Goal: Information Seeking & Learning: Learn about a topic

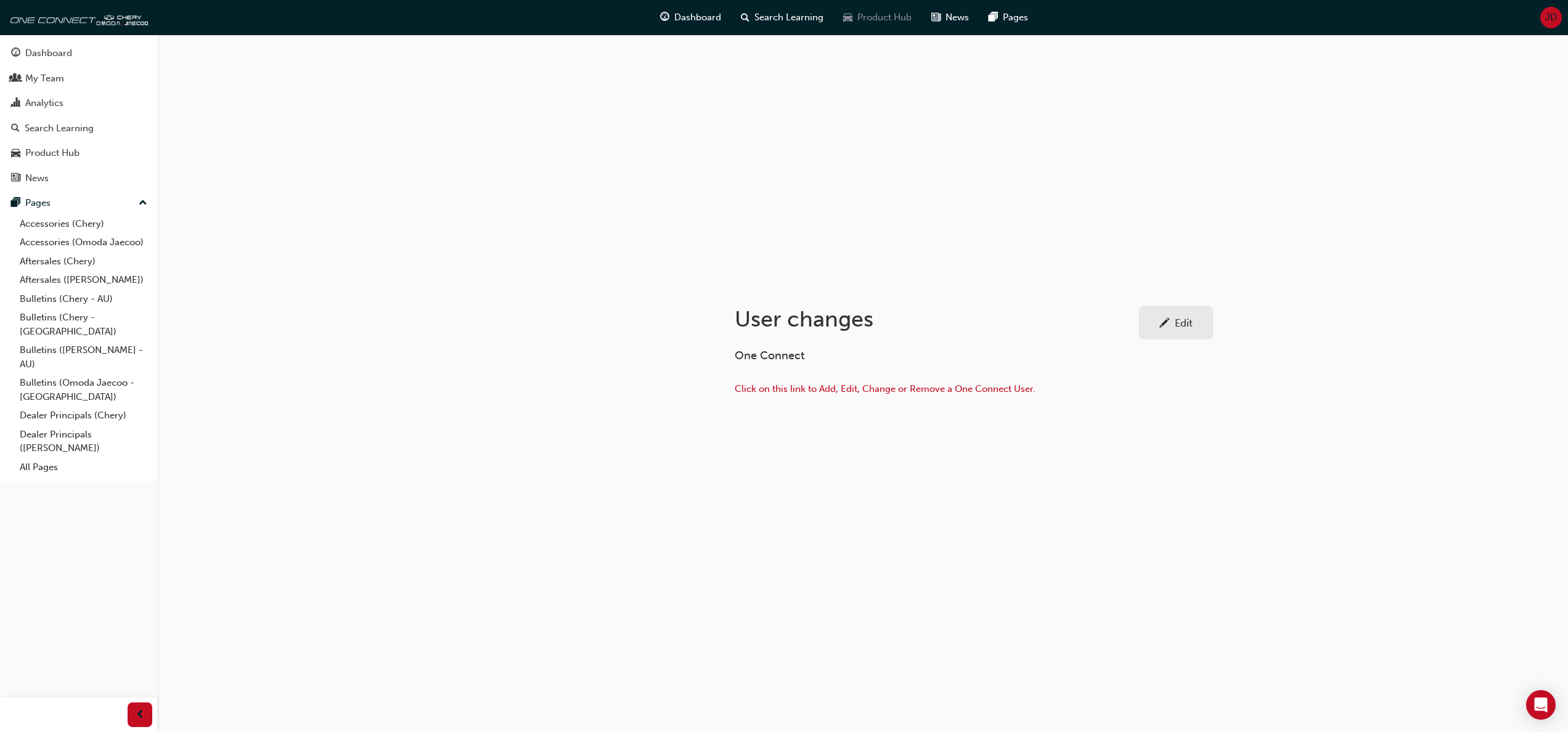
click at [865, 16] on span "Product Hub" at bounding box center [884, 17] width 54 height 14
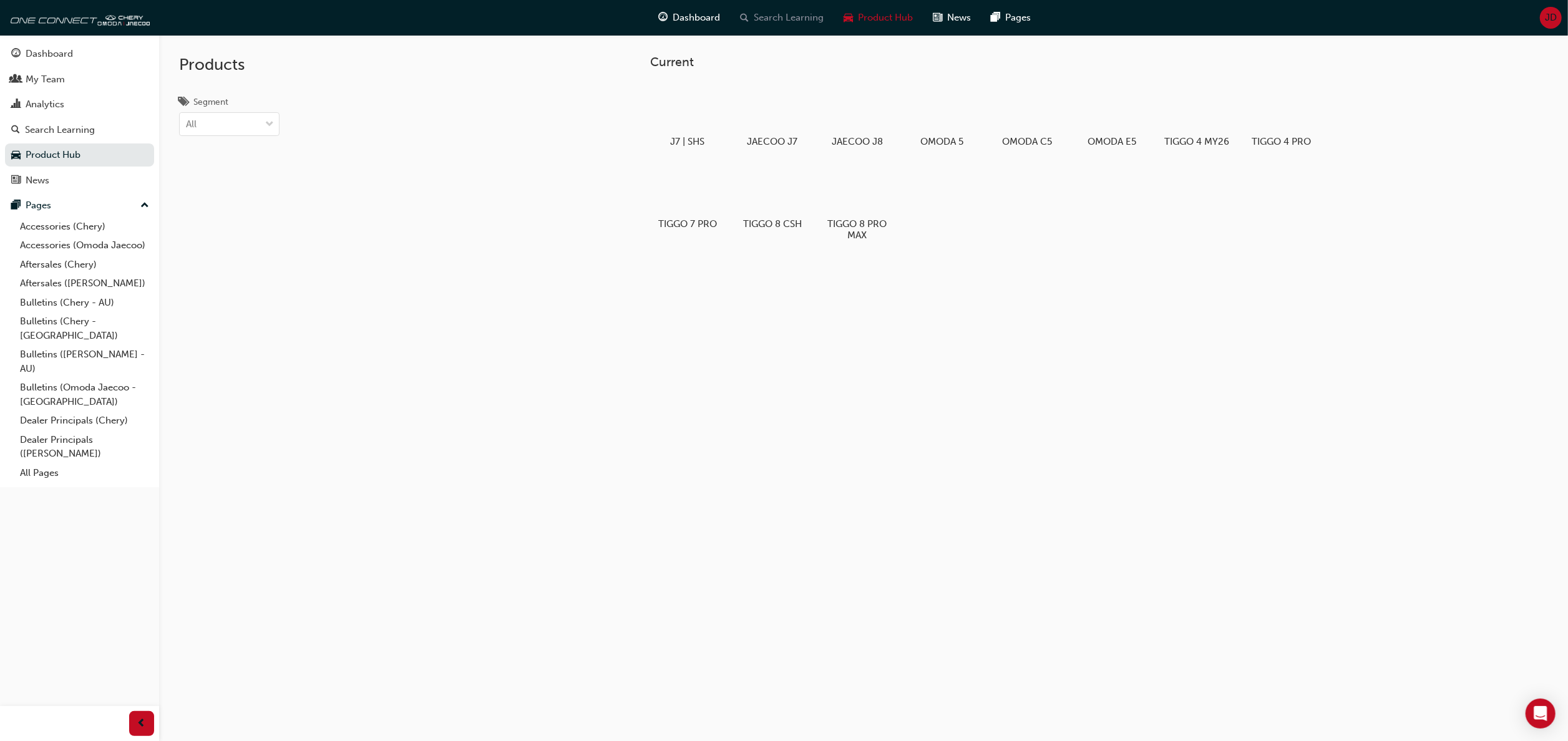
click at [804, 17] on span "Search Learning" at bounding box center [790, 17] width 70 height 14
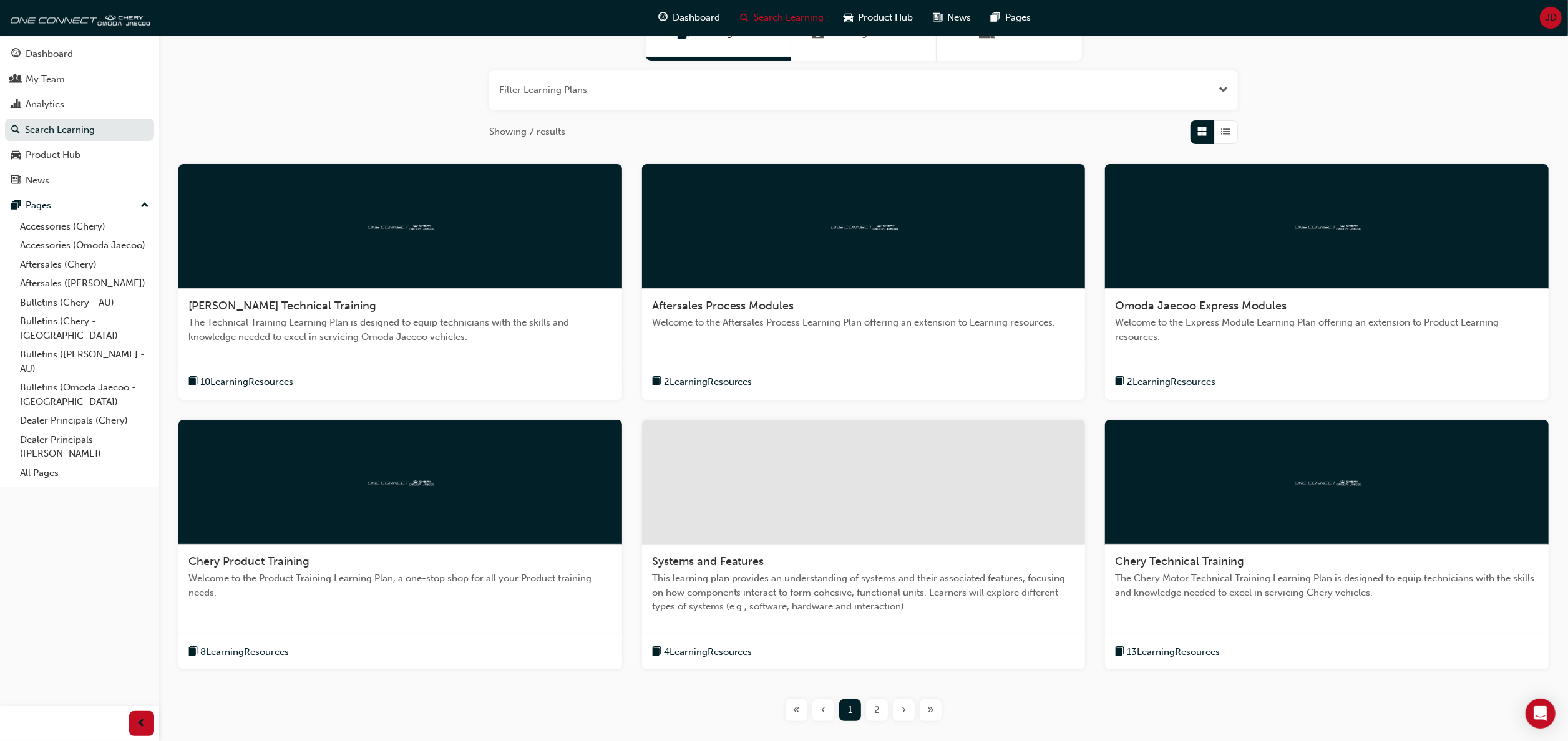
scroll to position [205, 0]
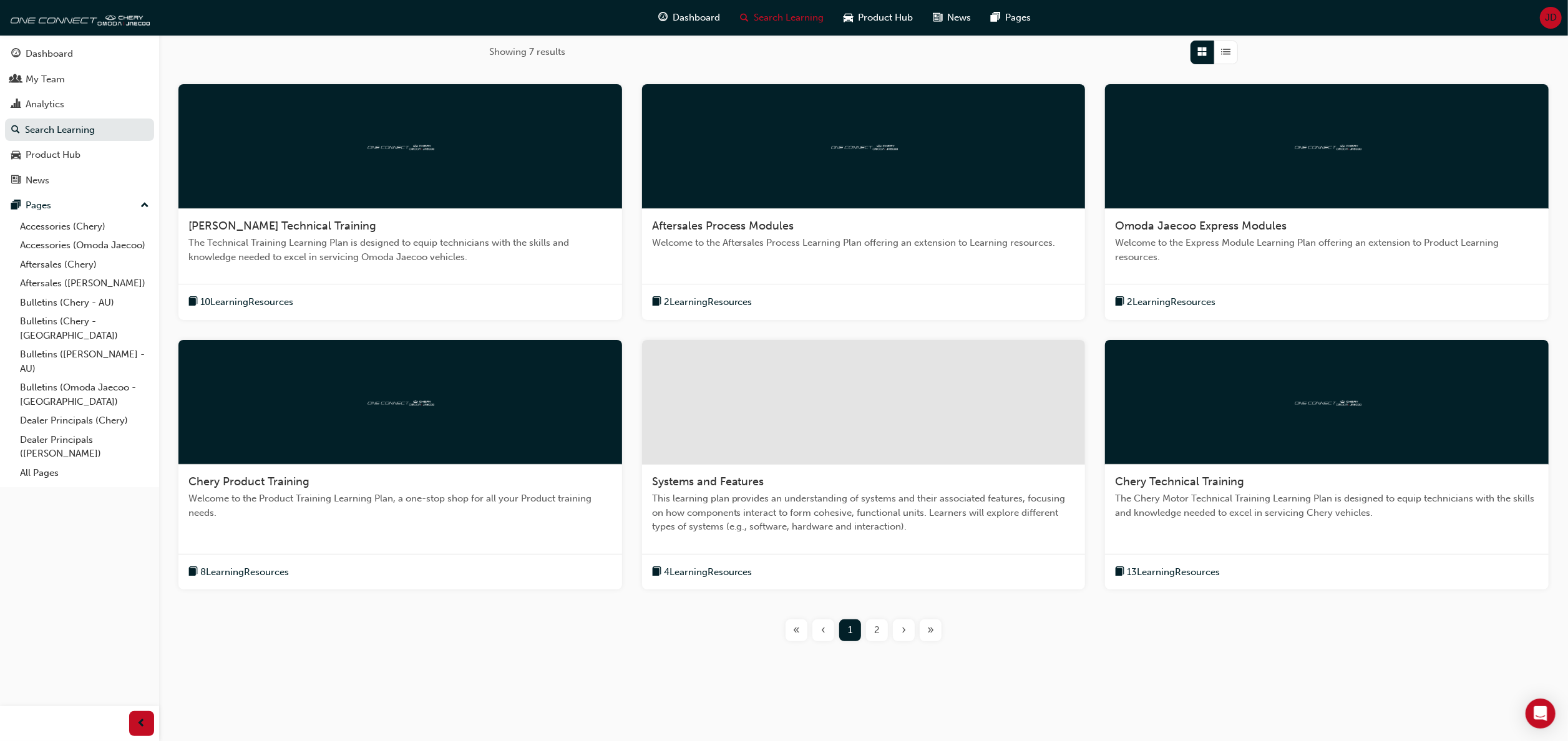
click at [874, 623] on span "2" at bounding box center [877, 630] width 5 height 14
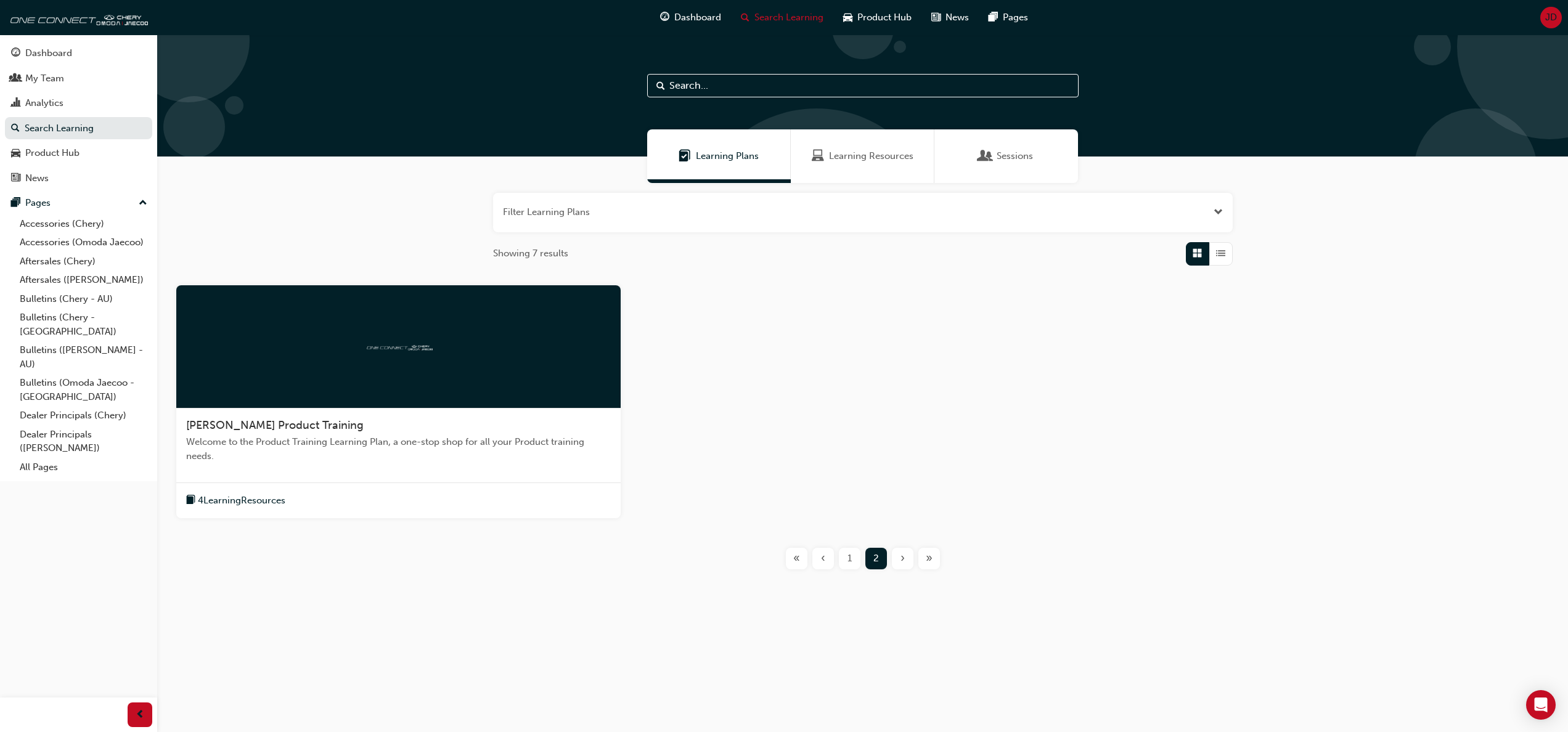
click at [470, 378] on div at bounding box center [398, 347] width 445 height 123
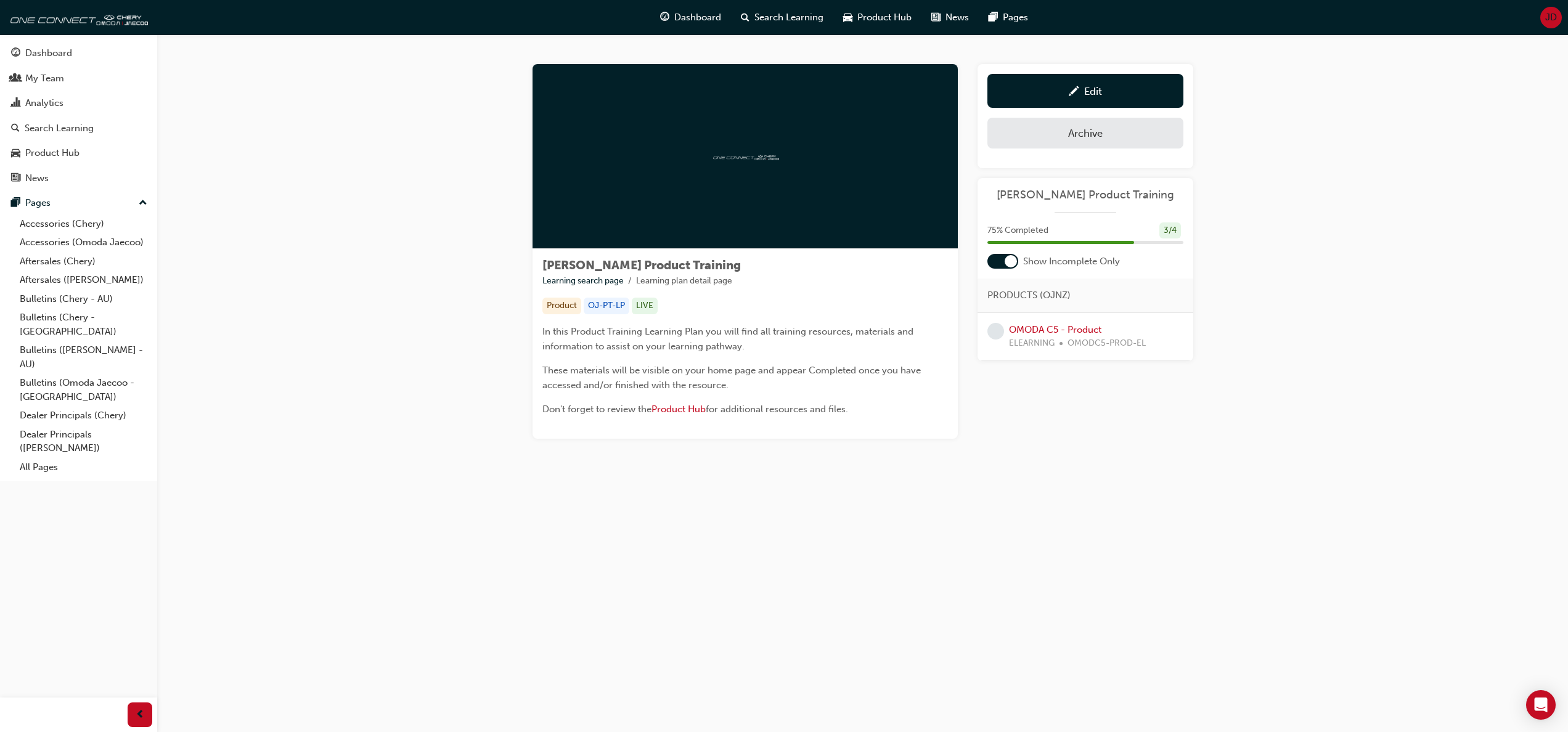
click at [566, 308] on div "Product" at bounding box center [562, 305] width 39 height 16
click at [686, 409] on span "Product Hub" at bounding box center [679, 409] width 54 height 11
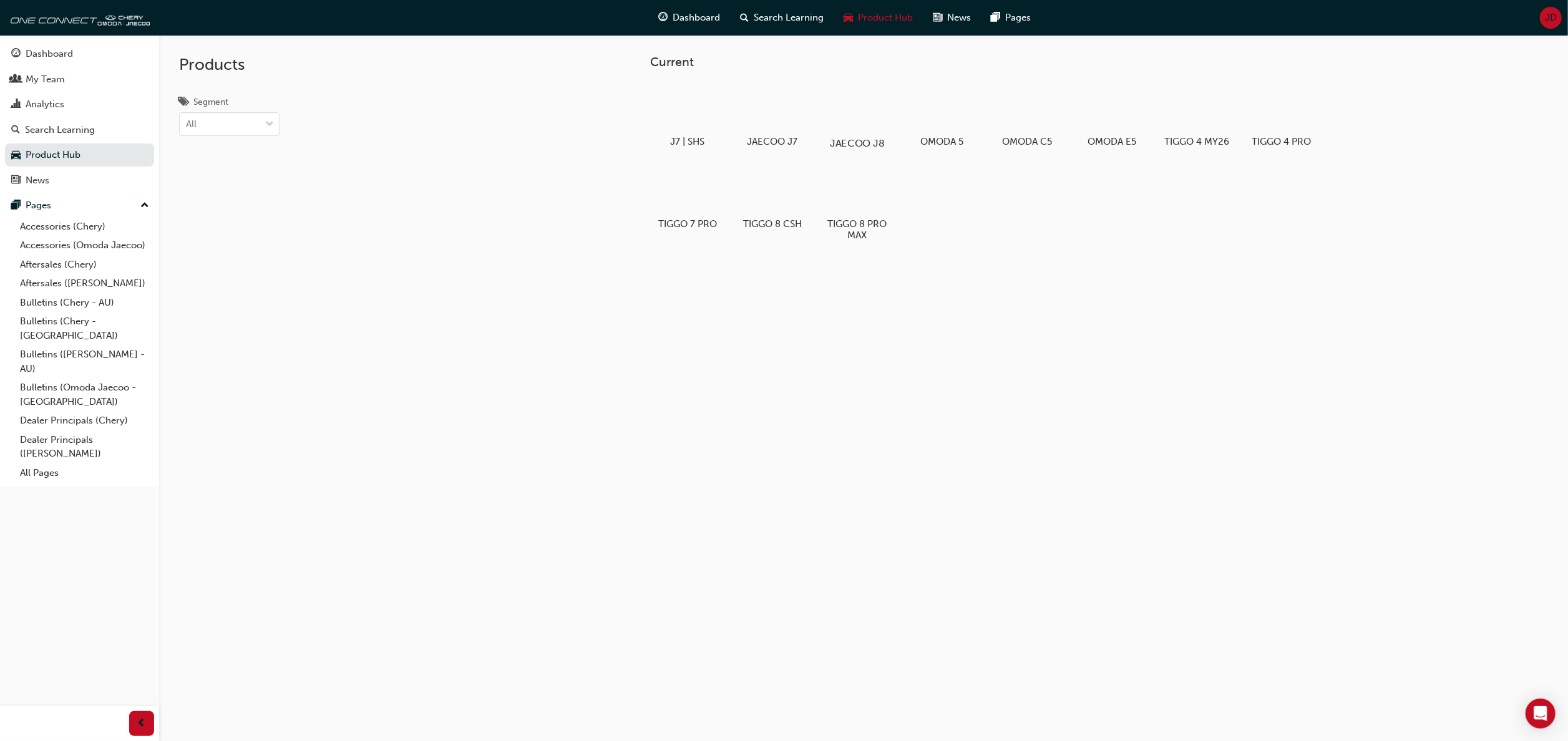
click at [862, 109] on div at bounding box center [858, 107] width 70 height 50
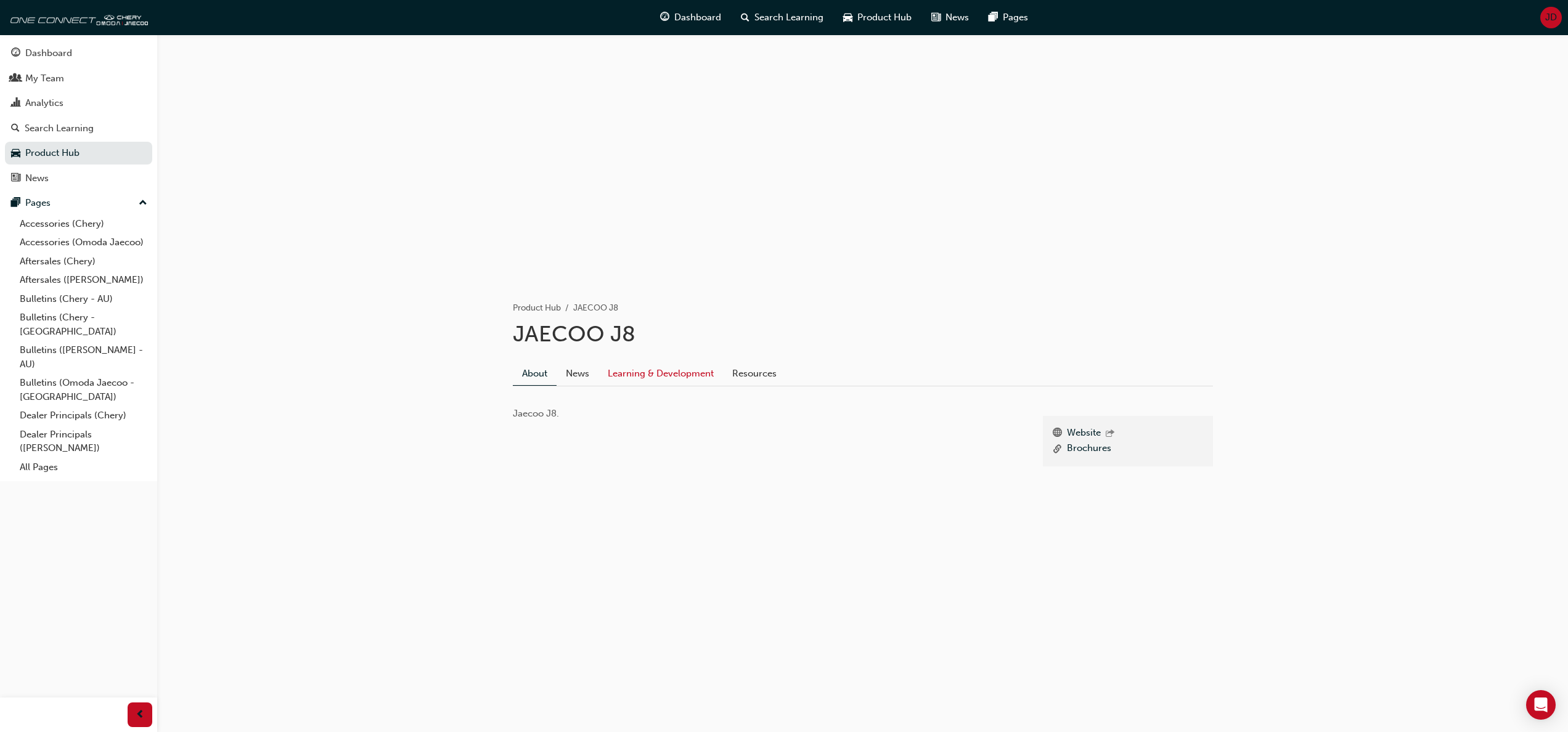
click at [666, 373] on link "Learning & Development" at bounding box center [661, 373] width 125 height 23
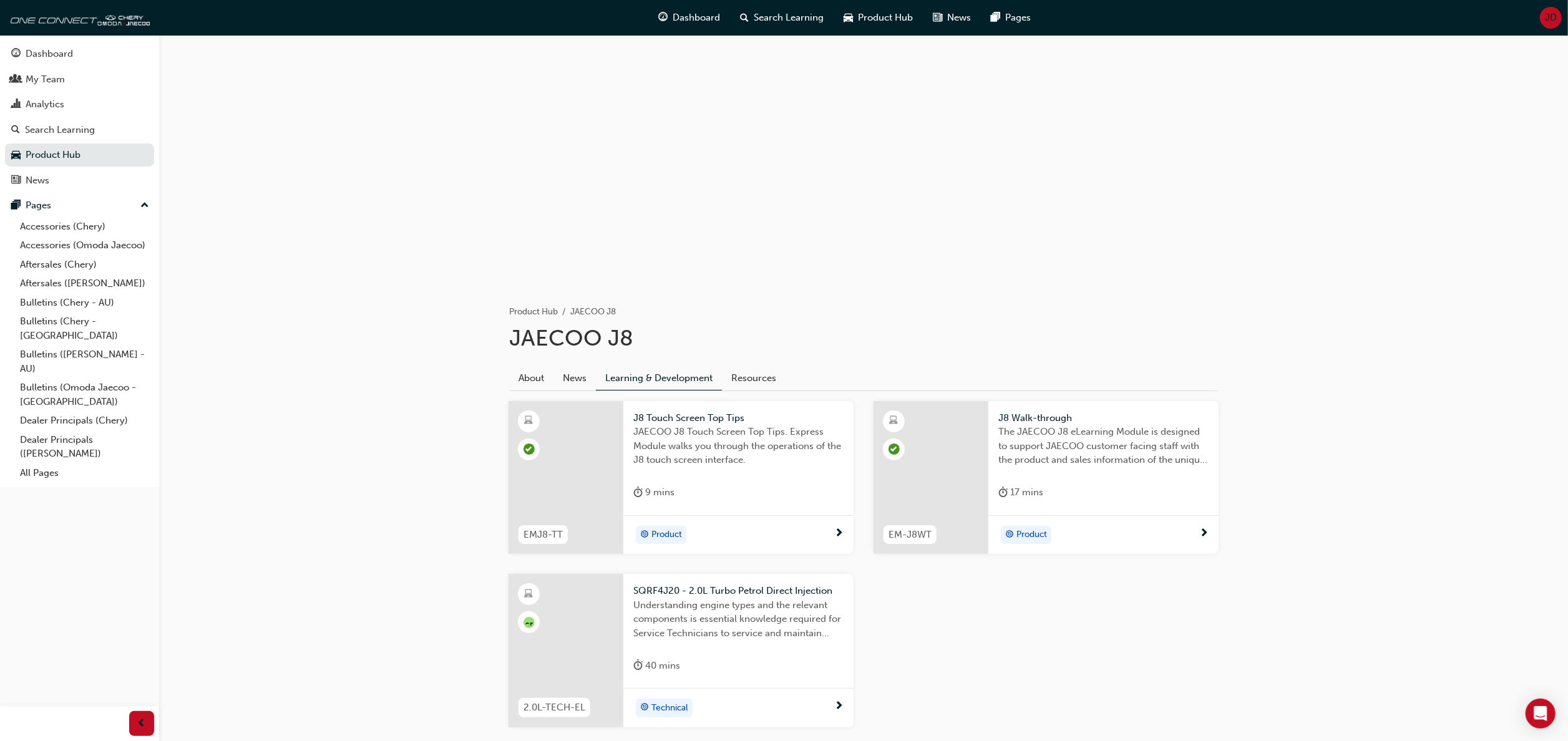
click at [1036, 532] on span "Product" at bounding box center [1032, 535] width 30 height 14
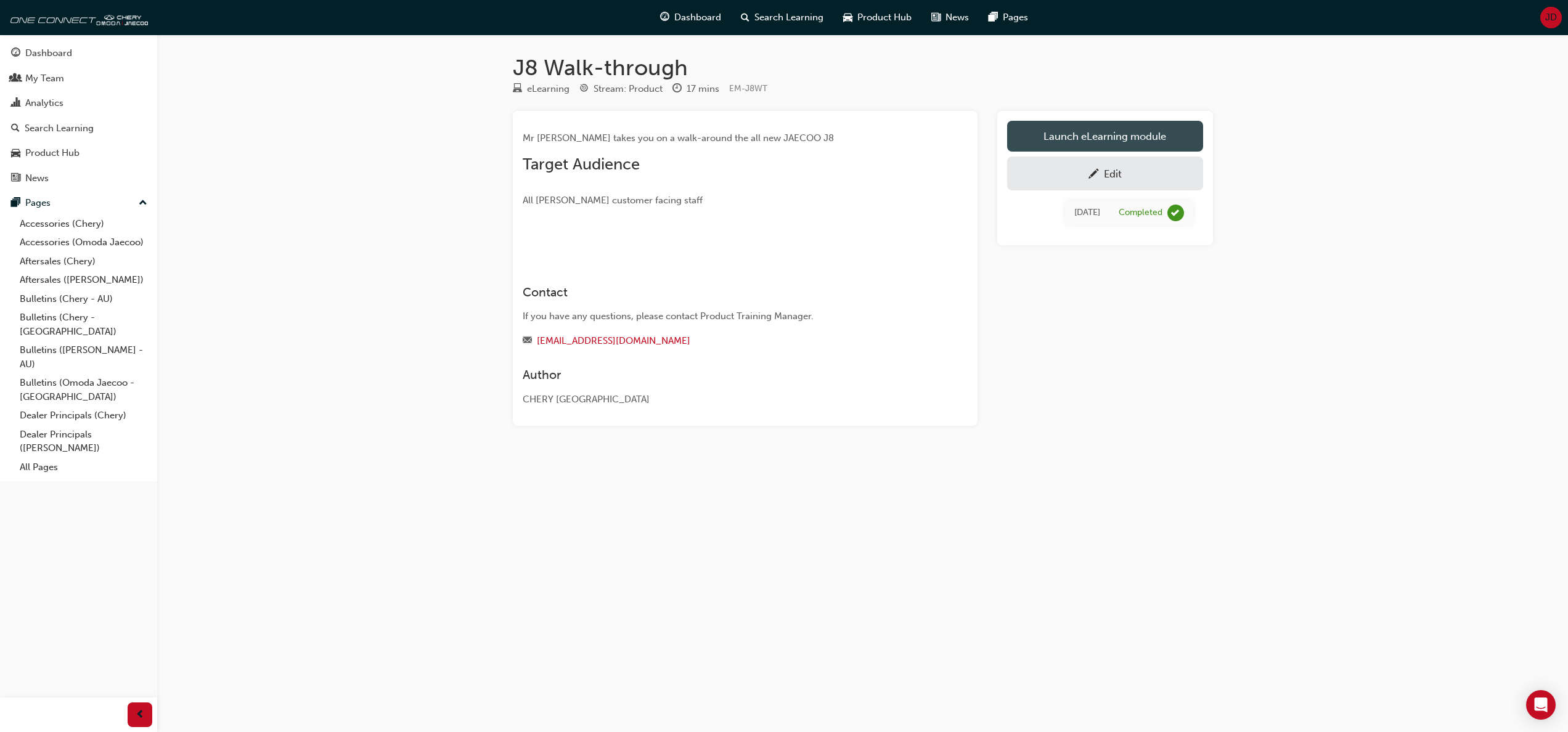
click at [1110, 132] on link "Launch eLearning module" at bounding box center [1105, 136] width 196 height 31
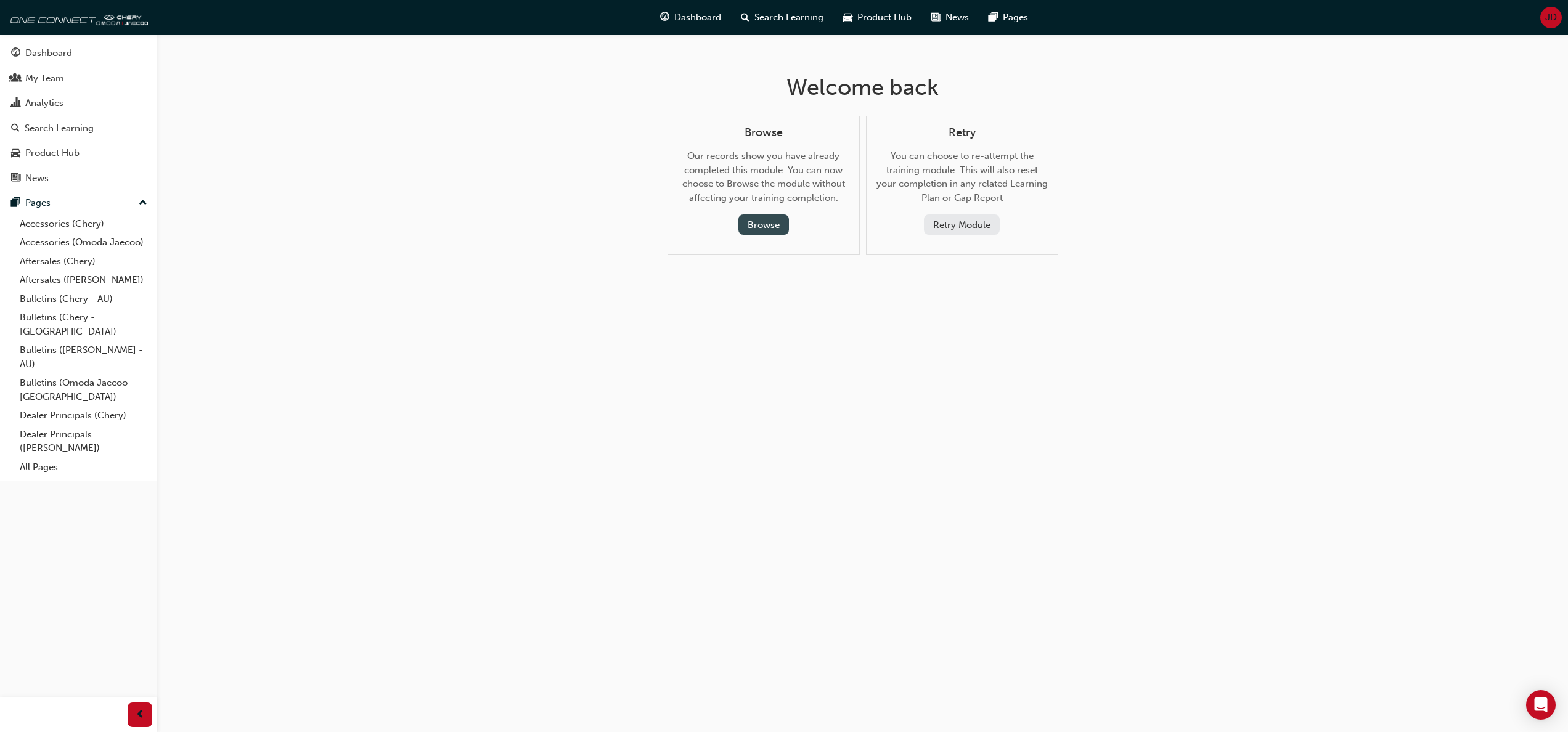
click at [770, 222] on button "Browse" at bounding box center [764, 225] width 51 height 21
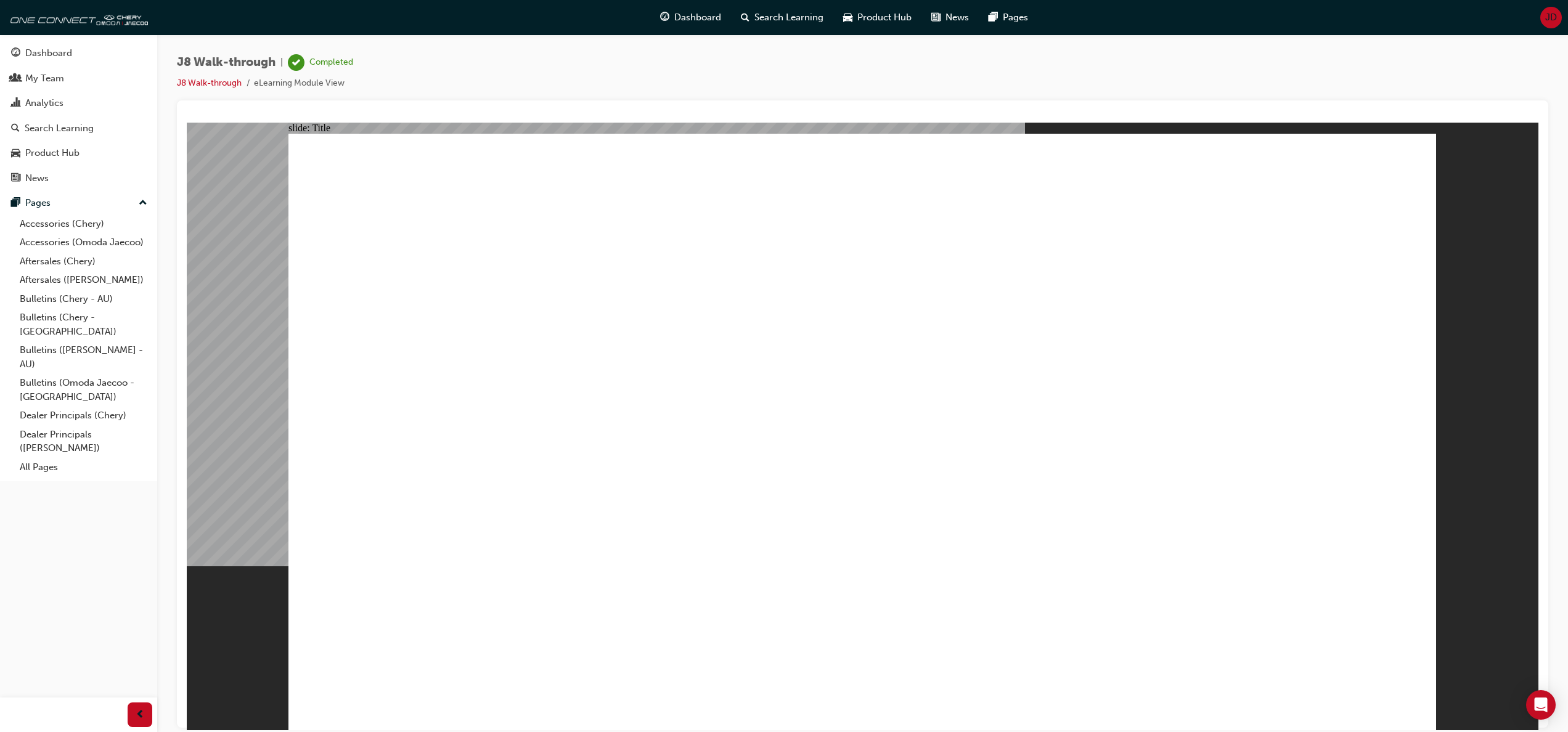
click at [1453, 412] on div "slide: Video Walk-through guide J8 VIDEO Next Walk-through guide J8 VIDEO Next" at bounding box center [863, 426] width 1352 height 608
drag, startPoint x: 1463, startPoint y: 643, endPoint x: 1463, endPoint y: 637, distance: 6.0
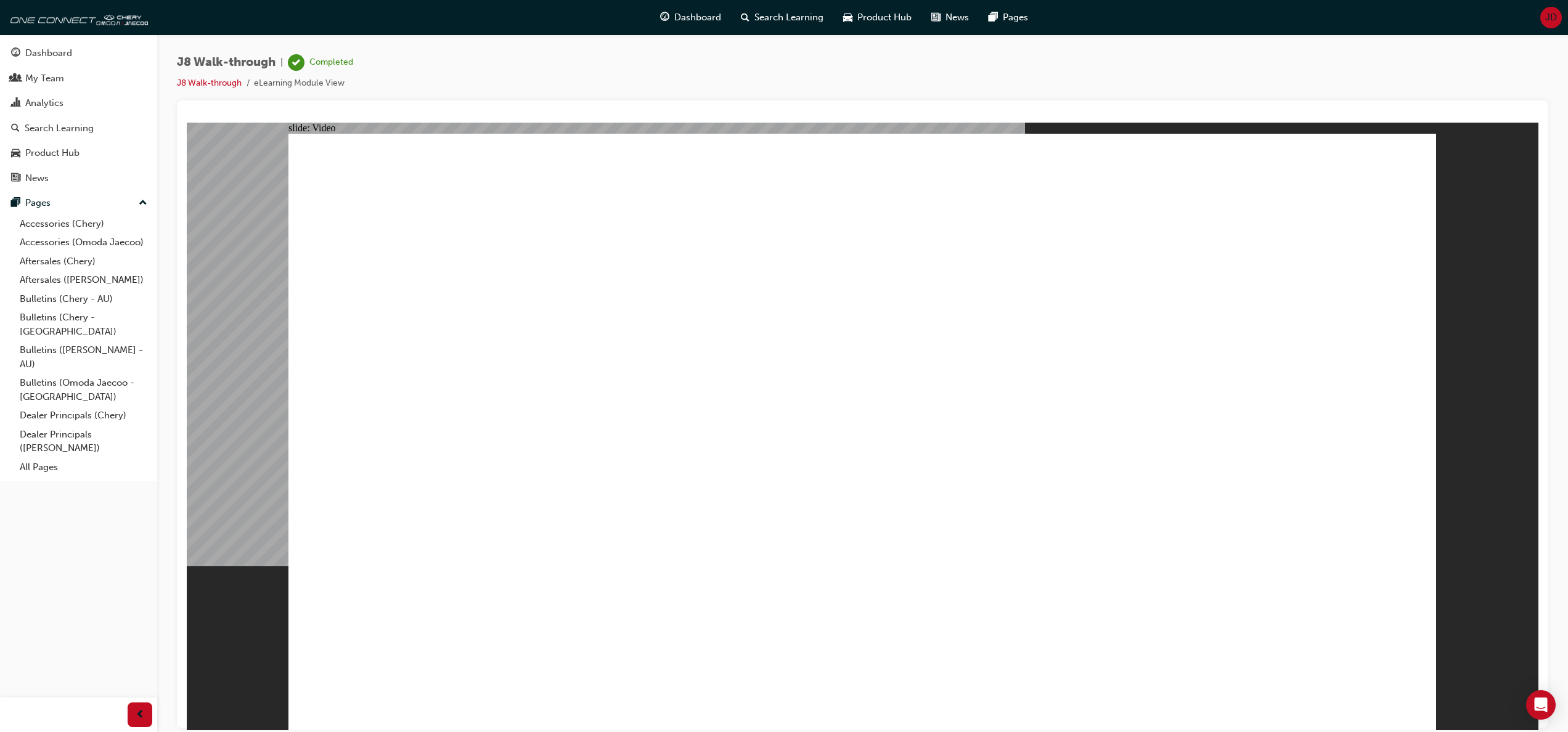
click at [1463, 638] on div "slide: Video Walk-through guide J8 VIDEO Next Walk-through guide J8 VIDEO Next" at bounding box center [863, 426] width 1352 height 608
drag, startPoint x: 1567, startPoint y: 260, endPoint x: 1567, endPoint y: 406, distance: 146.0
click at [1568, 403] on html "Your version of Internet Explorer is outdated and not supported. Please upgrade…" at bounding box center [784, 366] width 1568 height 732
click at [1442, 469] on div "slide: Video Walk-through guide J8 VIDEO Next Walk-through guide J8 VIDEO Next" at bounding box center [863, 426] width 1352 height 608
drag, startPoint x: 1236, startPoint y: 112, endPoint x: 1231, endPoint y: 117, distance: 7.1
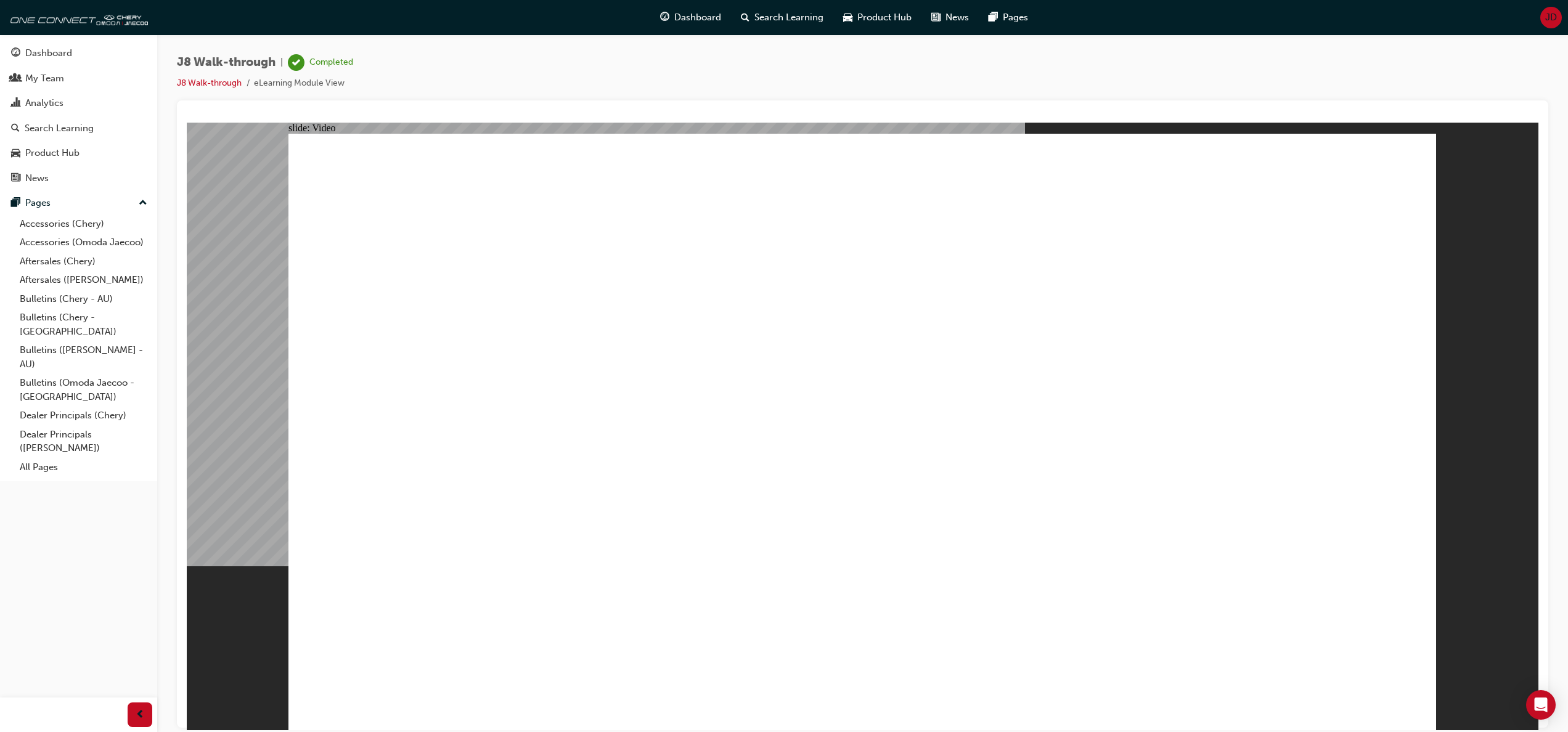
click at [1237, 112] on div at bounding box center [863, 116] width 1352 height 12
drag, startPoint x: 1409, startPoint y: 674, endPoint x: 1387, endPoint y: 670, distance: 22.4
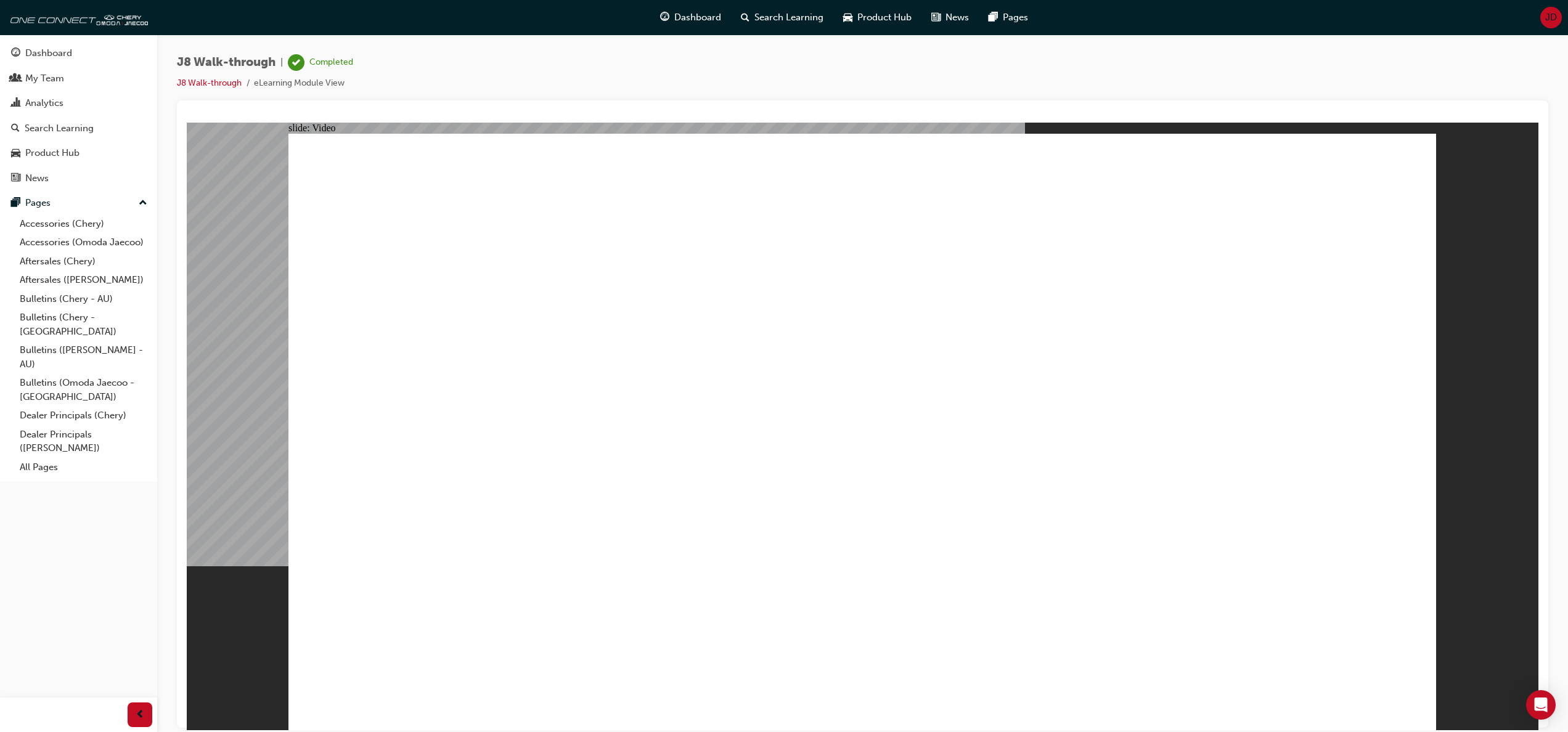
drag, startPoint x: 1116, startPoint y: 577, endPoint x: 1334, endPoint y: 411, distance: 274.0
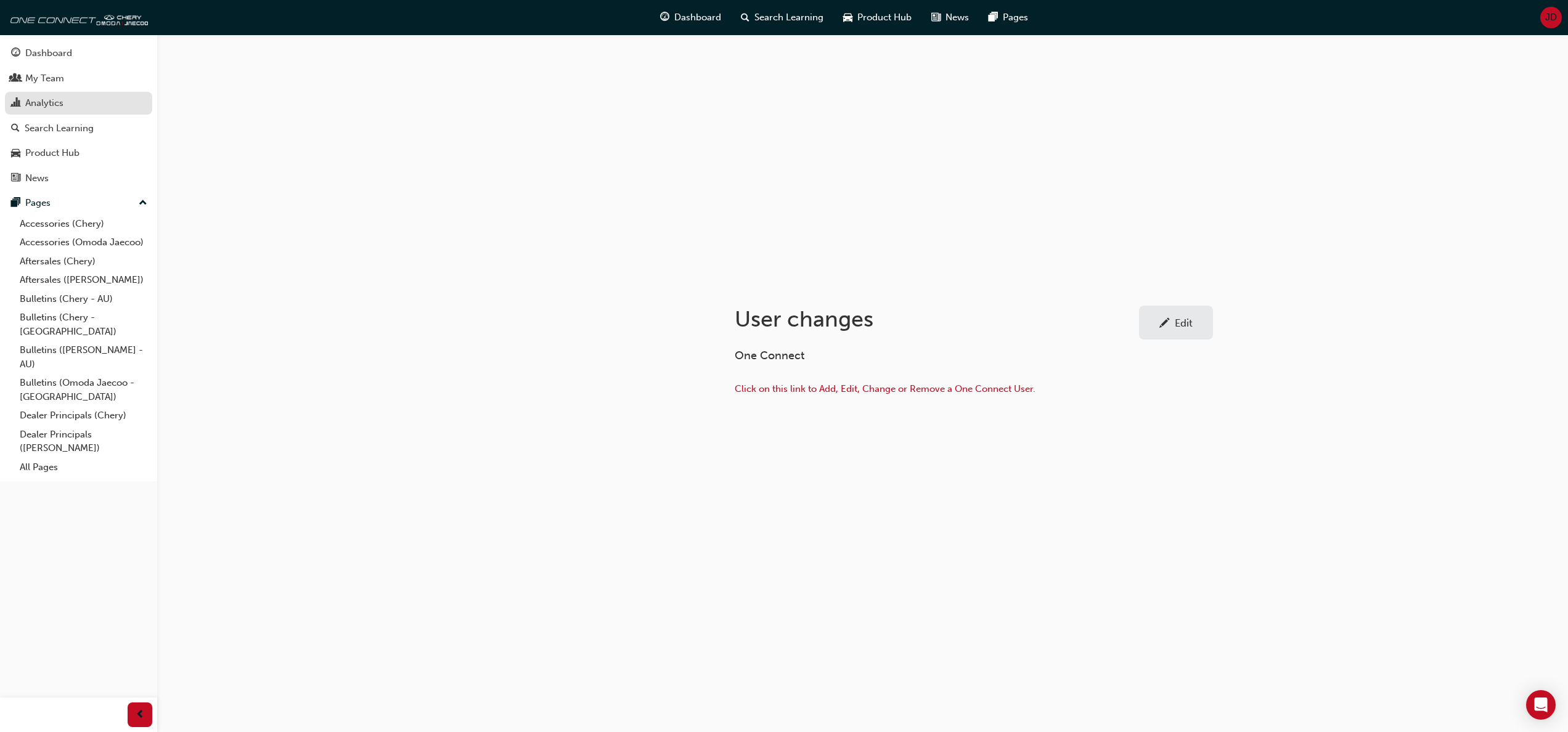
click at [62, 99] on div "Analytics" at bounding box center [44, 103] width 38 height 14
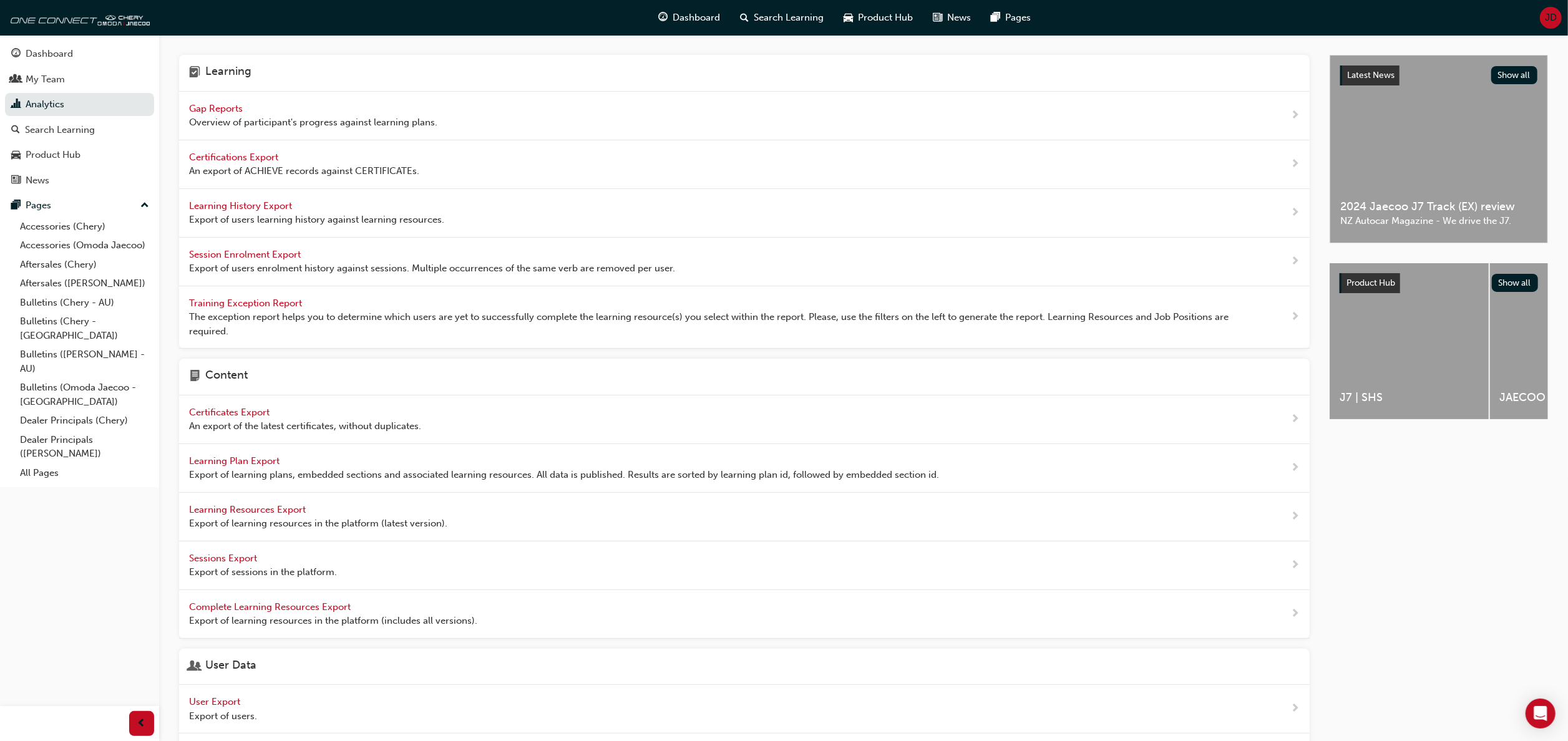
click at [230, 106] on span "Gap Reports" at bounding box center [217, 108] width 57 height 11
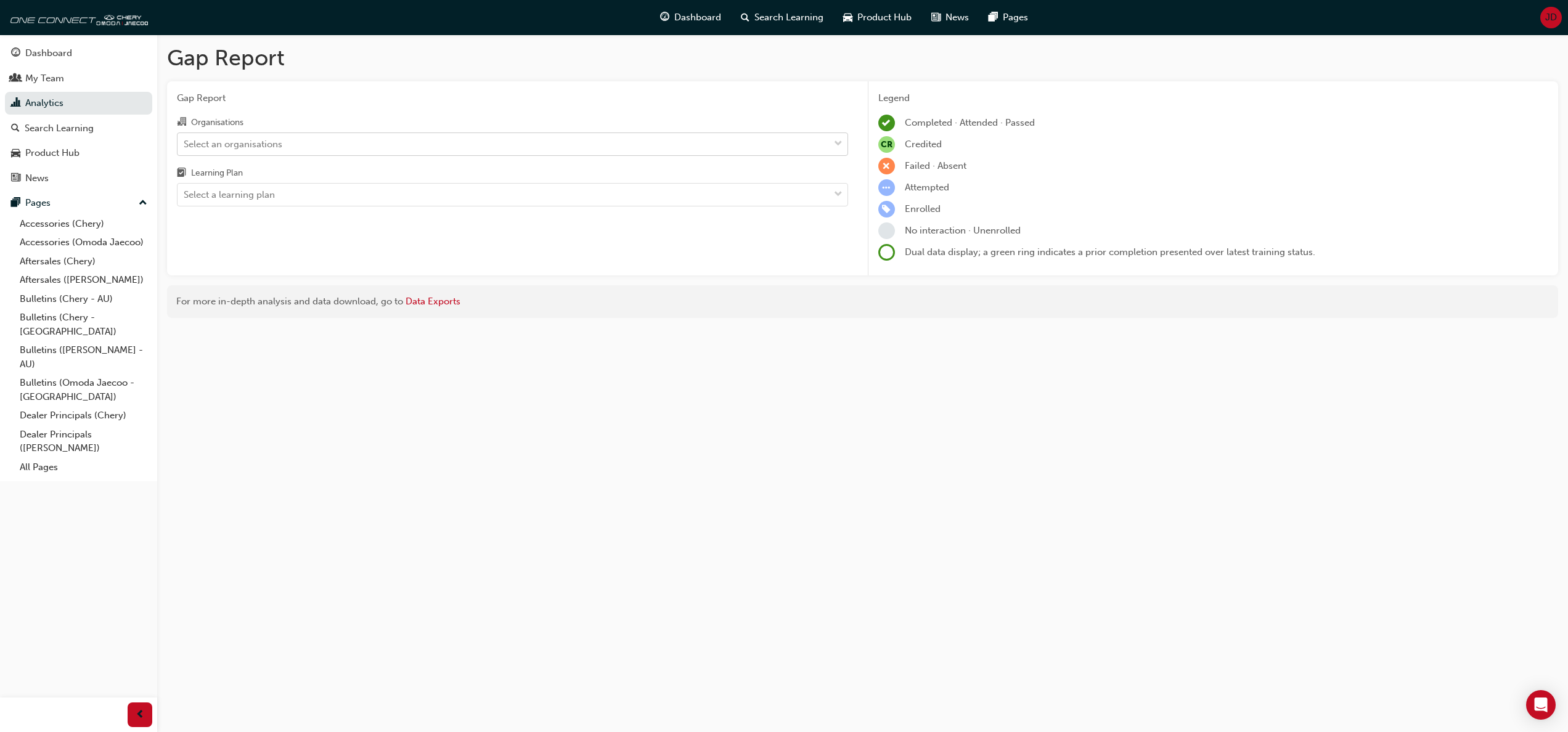
click at [839, 141] on span "down-icon" at bounding box center [839, 144] width 9 height 16
click at [185, 141] on input "Organisations Select an organisations" at bounding box center [184, 144] width 1 height 10
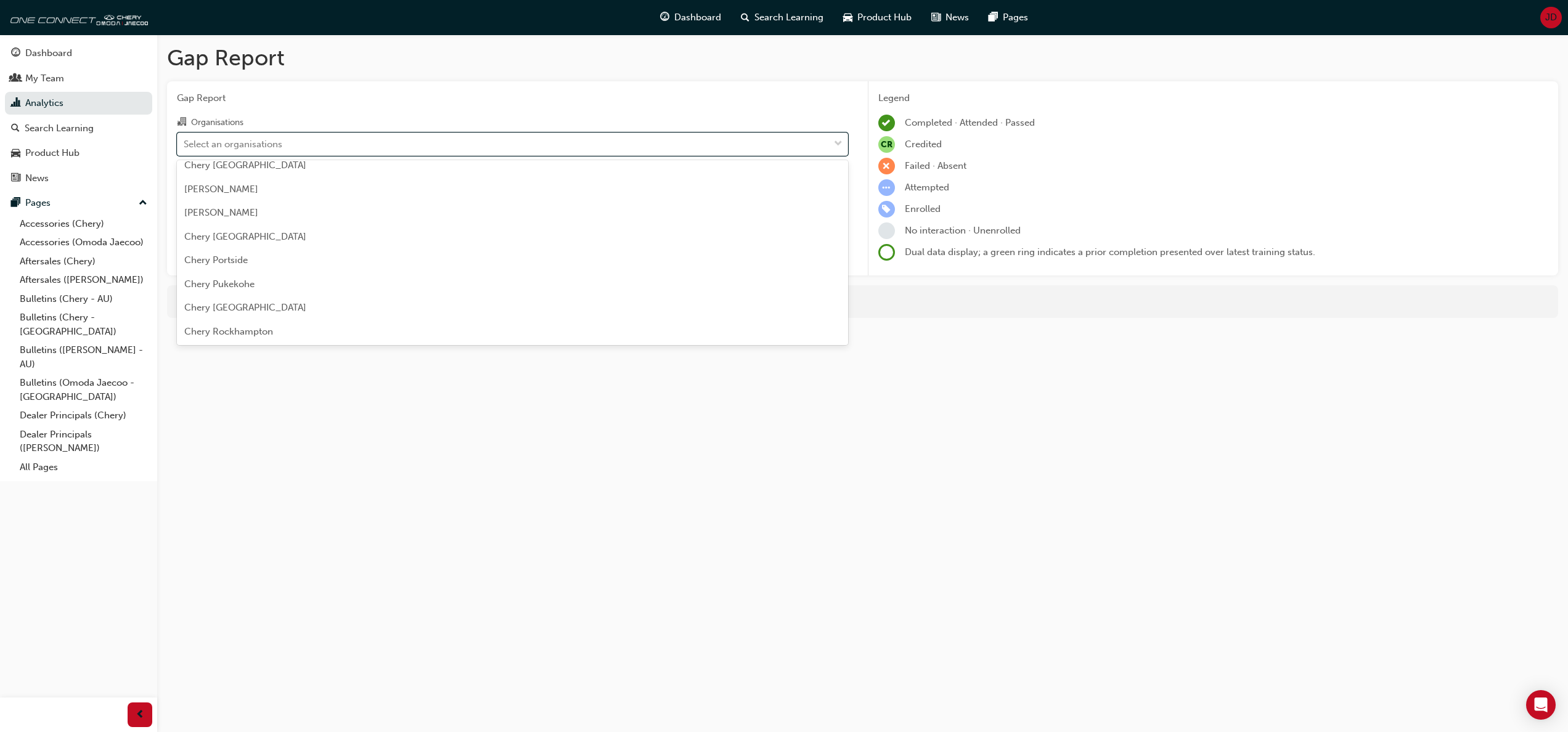
scroll to position [1726, 0]
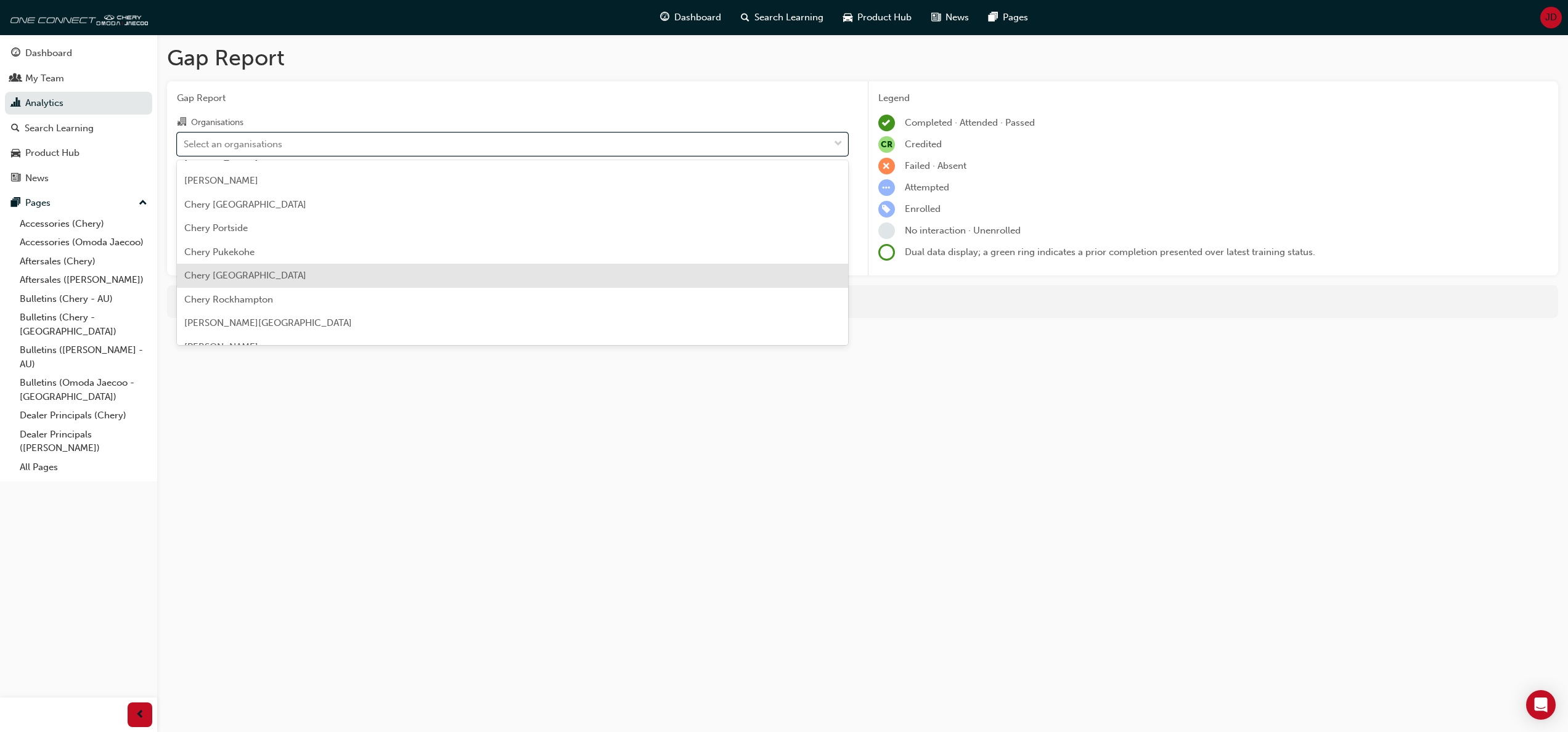
click at [280, 271] on div "Chery [GEOGRAPHIC_DATA]" at bounding box center [513, 276] width 671 height 24
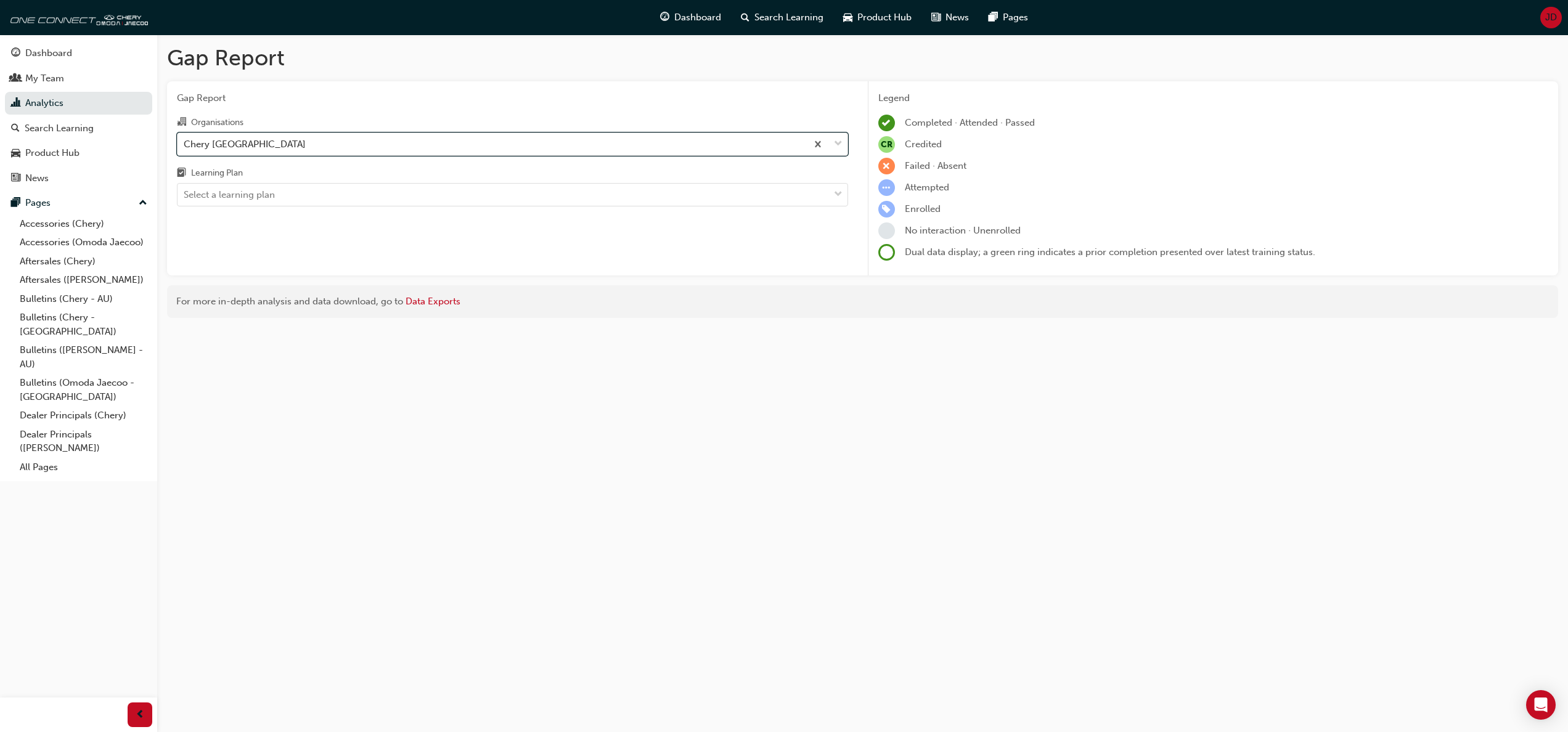
click at [837, 142] on span "down-icon" at bounding box center [839, 144] width 9 height 16
click at [185, 142] on input "Organisations option Chery [GEOGRAPHIC_DATA], selected. 0 results available. Se…" at bounding box center [184, 144] width 1 height 10
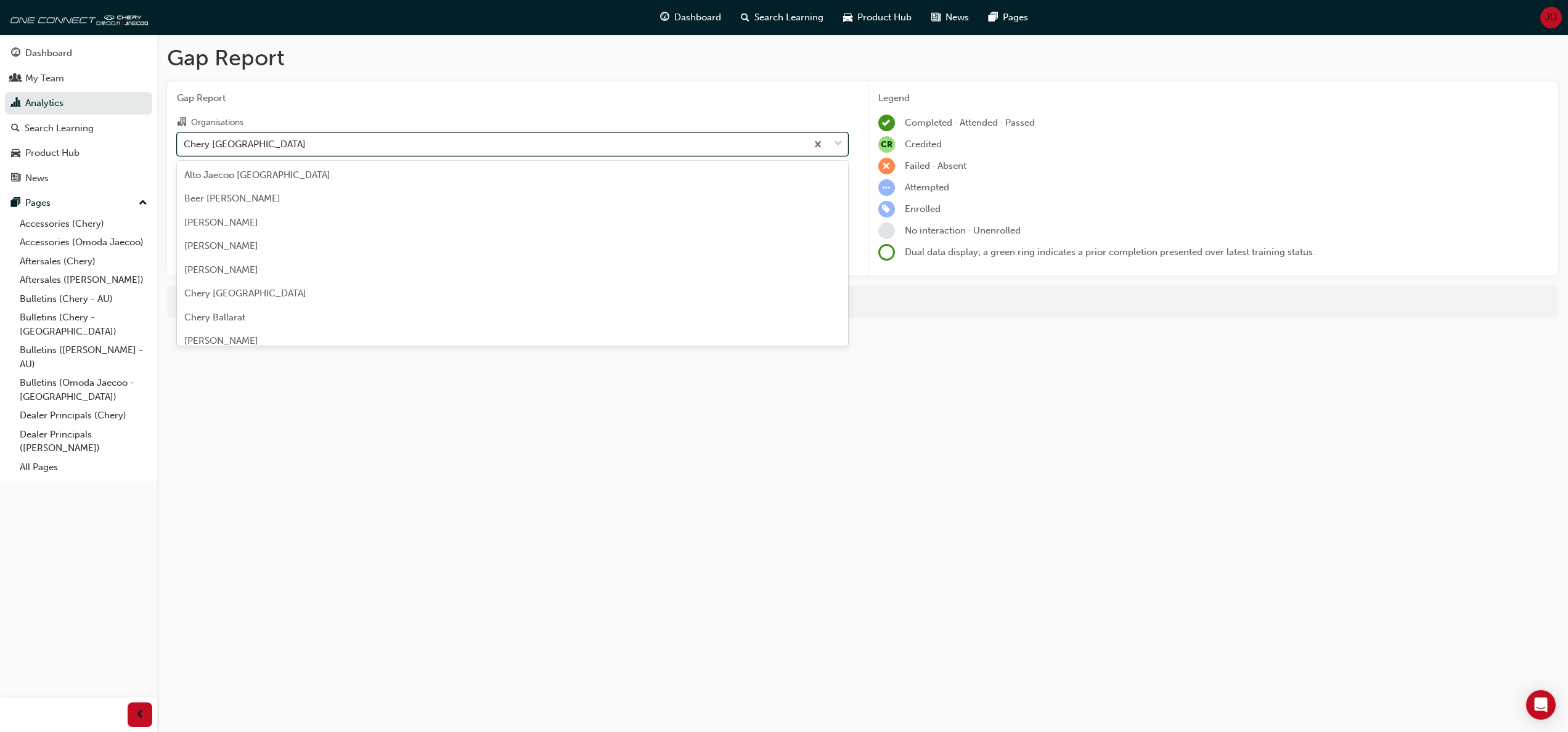
scroll to position [1677, 0]
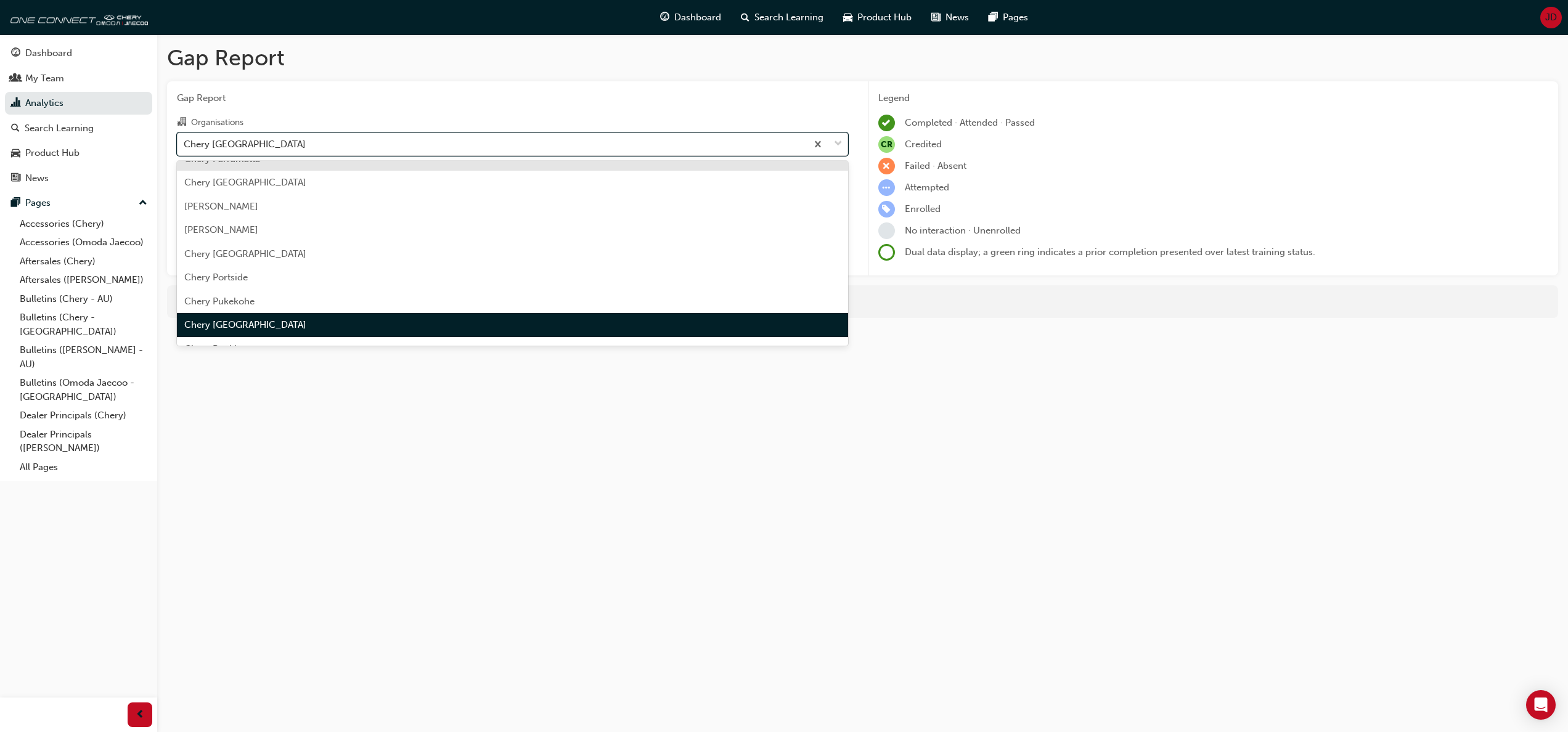
click at [317, 138] on div "Chery [GEOGRAPHIC_DATA]" at bounding box center [492, 144] width 630 height 22
click at [185, 138] on input "Organisations option Chery [GEOGRAPHIC_DATA], selected. option Chery Parramatta…" at bounding box center [184, 144] width 1 height 10
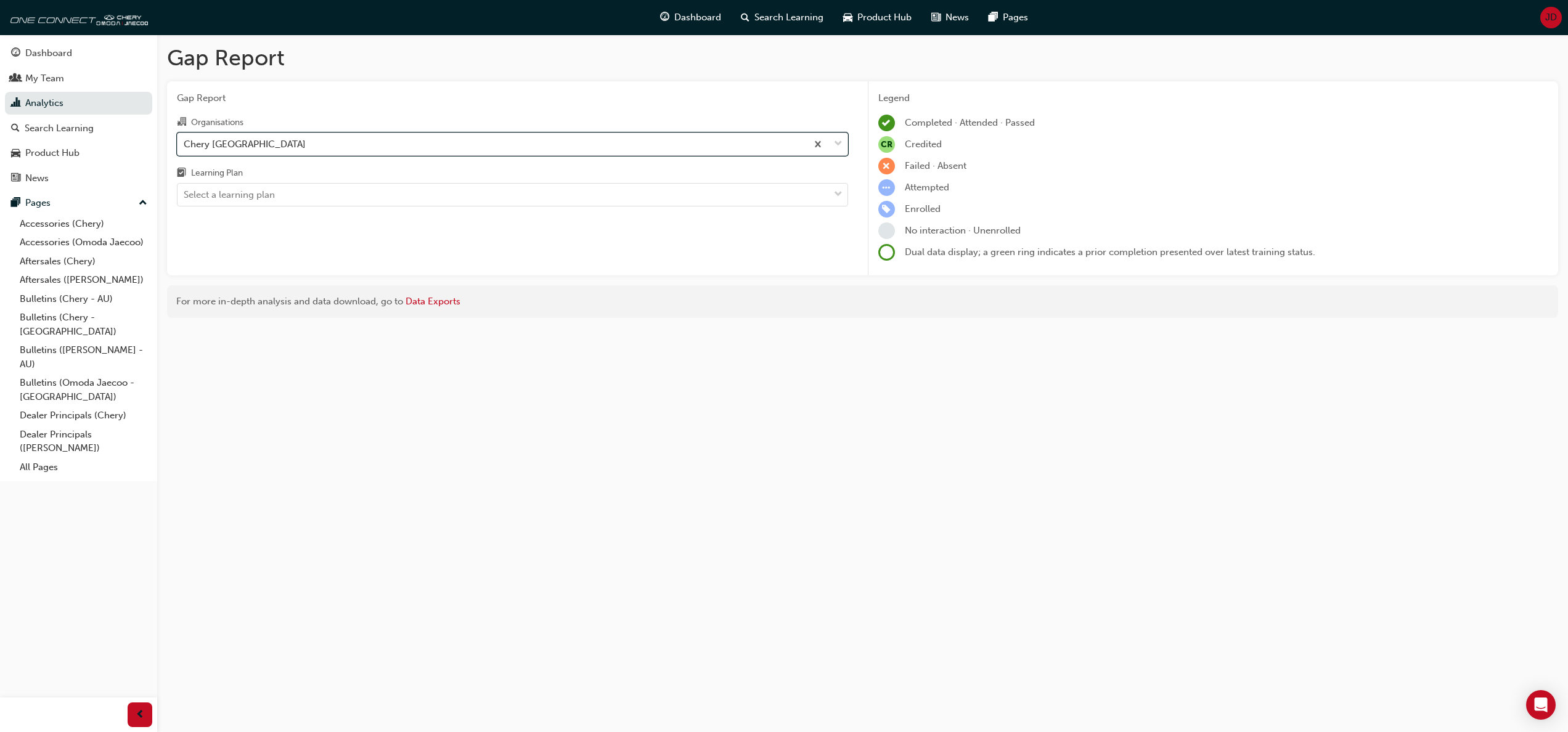
click at [277, 145] on div "Chery [GEOGRAPHIC_DATA]" at bounding box center [492, 144] width 630 height 22
click at [185, 145] on input "Organisations option Chery [GEOGRAPHIC_DATA], selected. 0 results available. Se…" at bounding box center [184, 144] width 1 height 10
click at [746, 144] on div "Chery [GEOGRAPHIC_DATA]" at bounding box center [492, 144] width 630 height 22
click at [185, 144] on input "Organisations option Chery [GEOGRAPHIC_DATA], selected. 0 results available. Se…" at bounding box center [184, 144] width 1 height 10
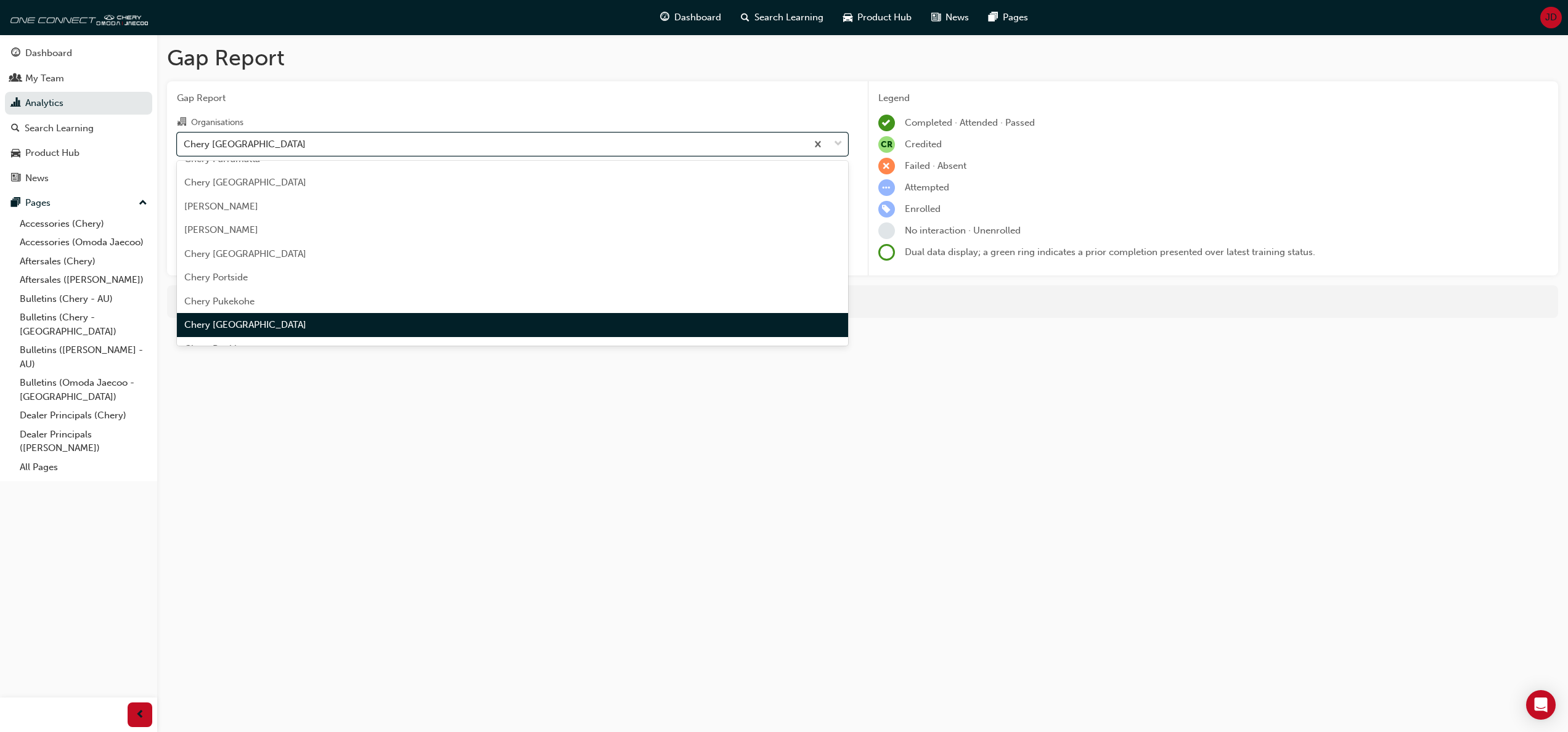
click at [234, 323] on span "Chery [GEOGRAPHIC_DATA]" at bounding box center [245, 324] width 122 height 11
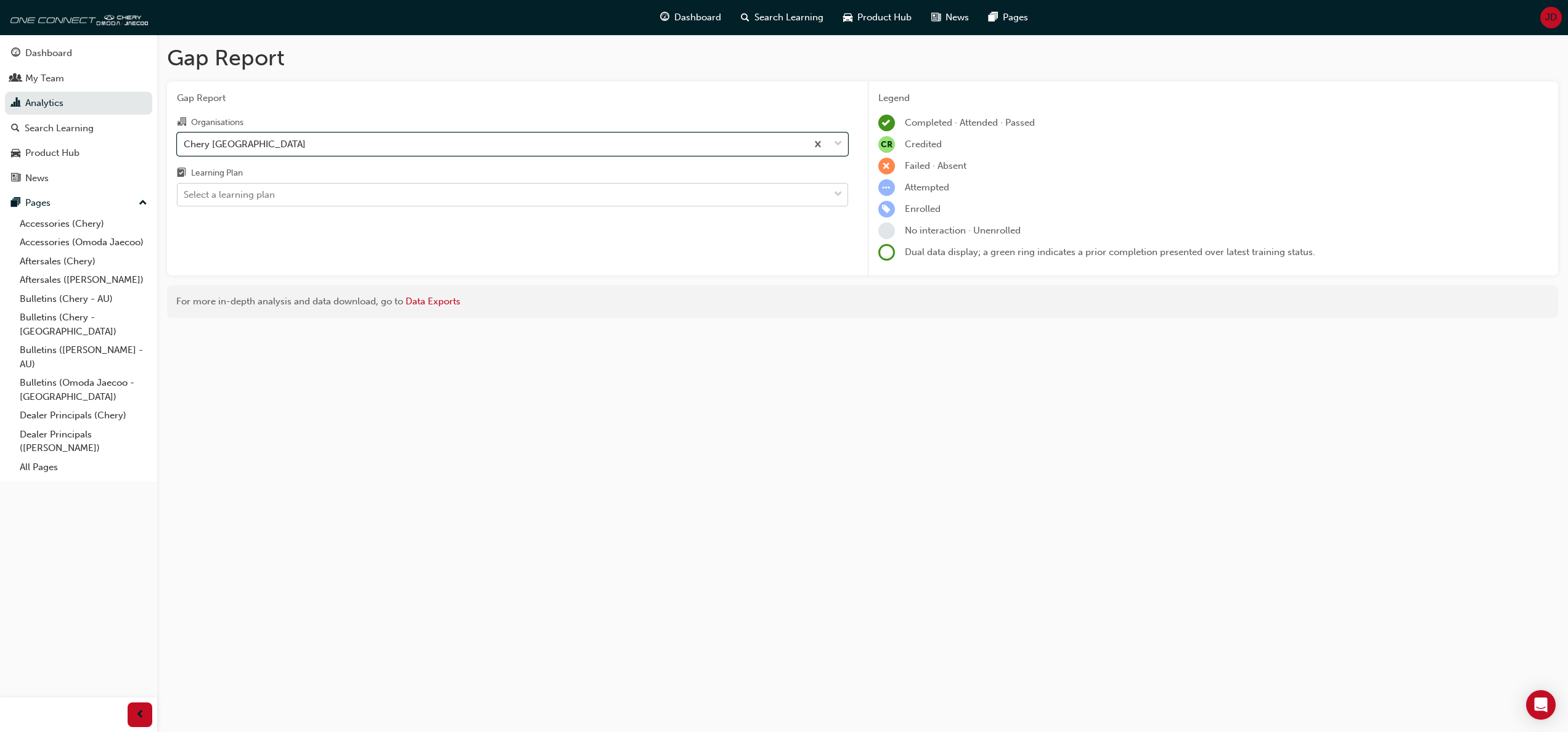
click at [833, 190] on div at bounding box center [839, 195] width 19 height 22
click at [185, 190] on input "Learning Plan Select a learning plan" at bounding box center [184, 194] width 1 height 10
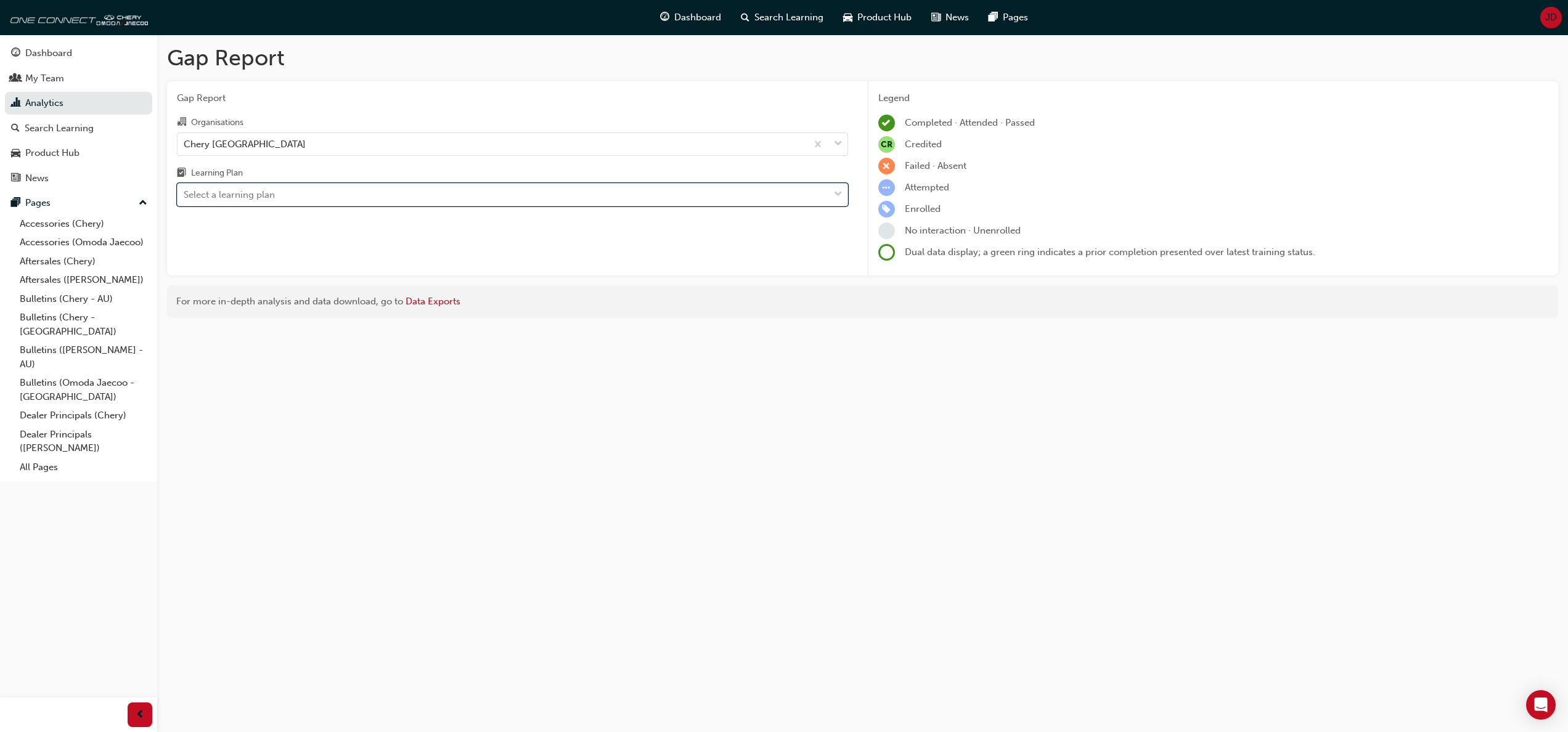
click at [825, 194] on div "Select a learning plan" at bounding box center [503, 194] width 652 height 22
click at [185, 194] on input "Learning Plan 0 results available. Select is focused ,type to refine list, pres…" at bounding box center [184, 194] width 1 height 10
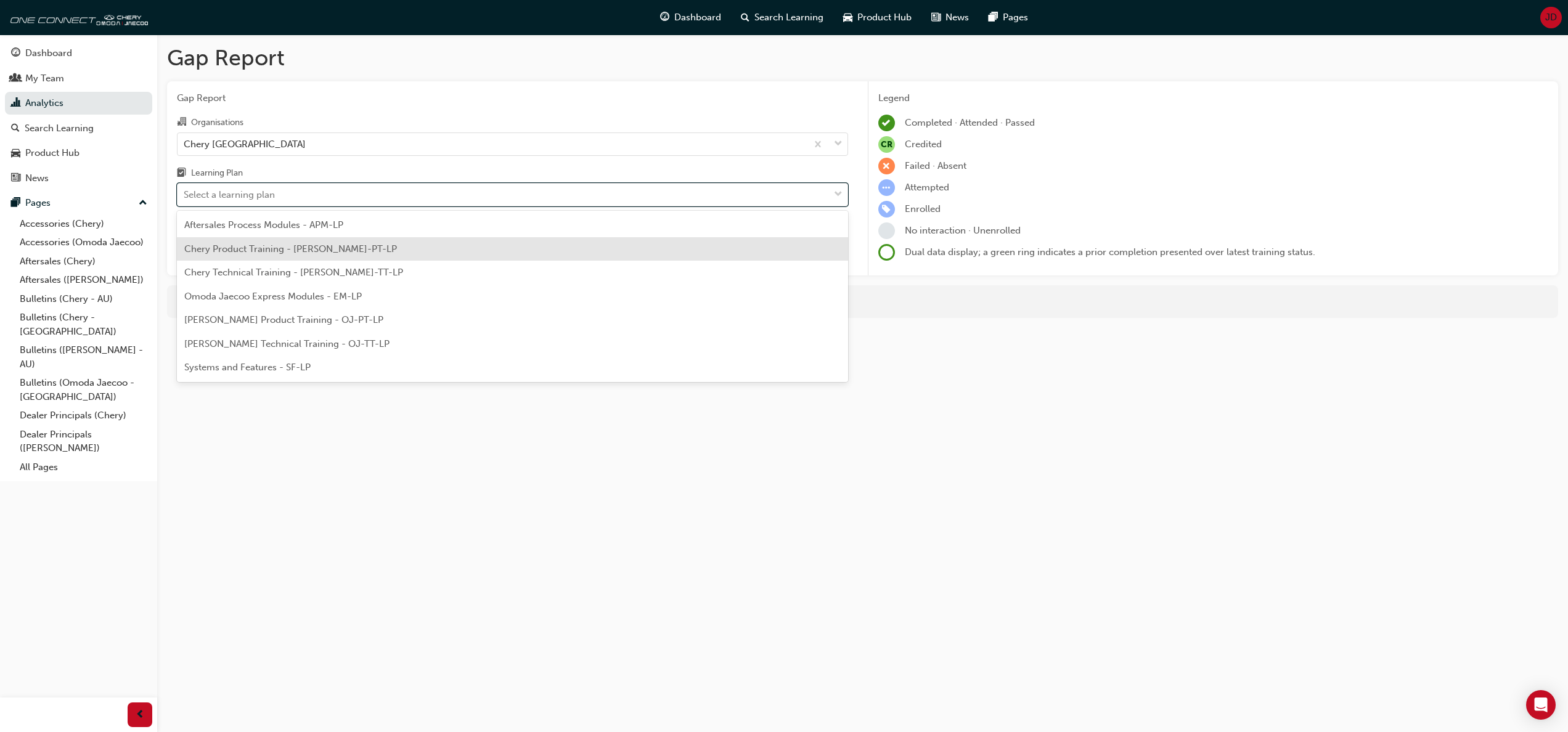
click at [290, 249] on span "Chery Product Training - [PERSON_NAME]-PT-LP" at bounding box center [290, 249] width 212 height 11
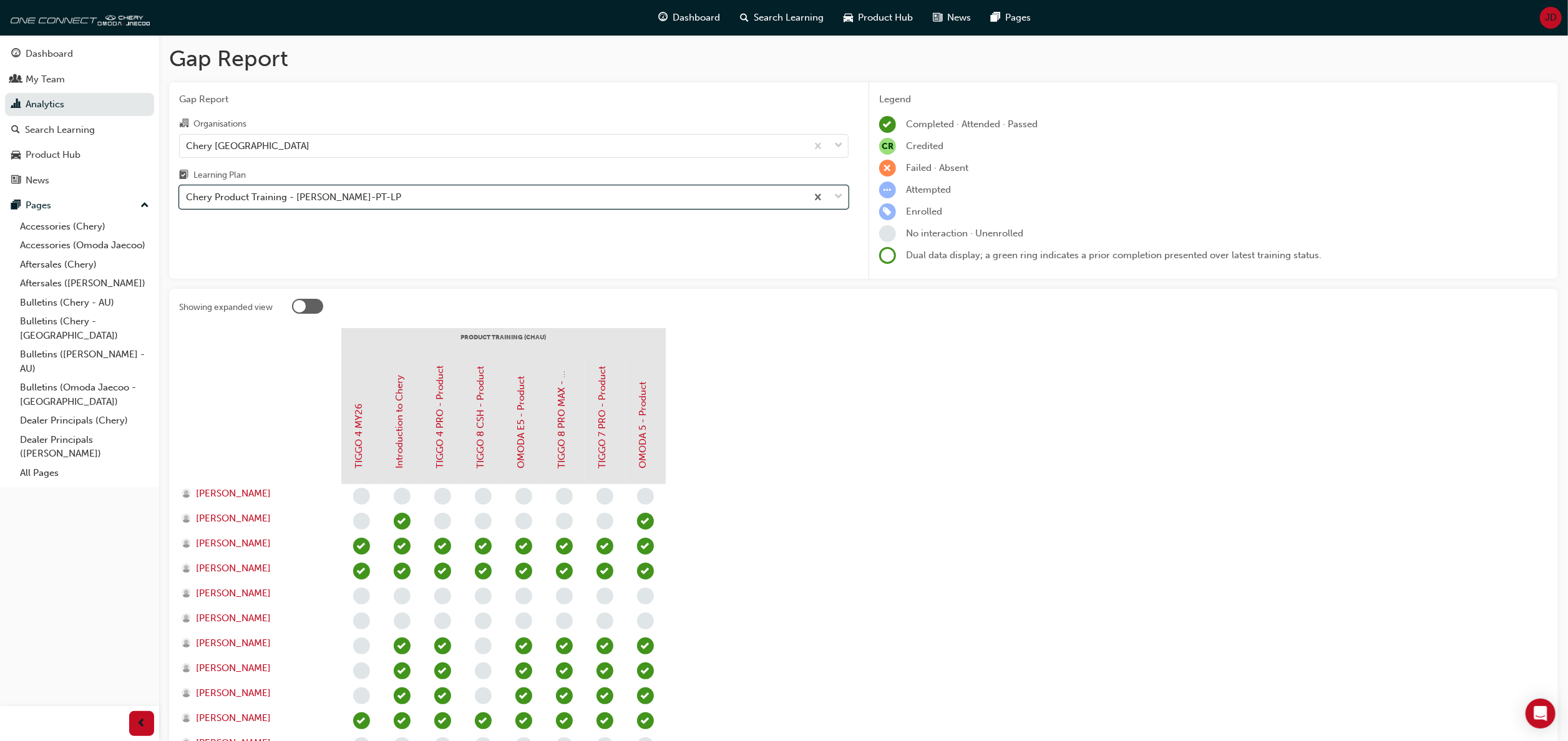
scroll to position [125, 0]
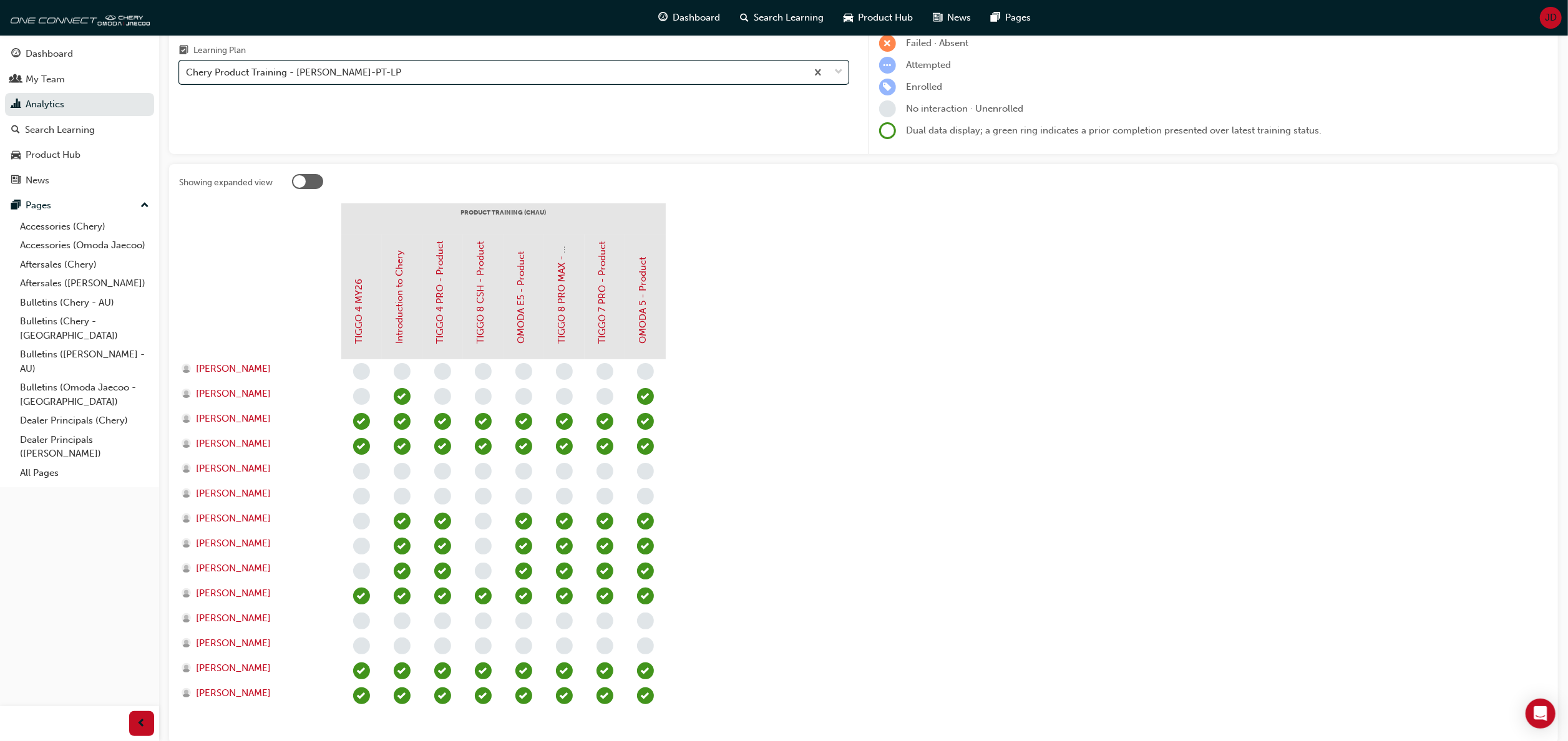
click at [664, 325] on div "OMODA 5 - Product" at bounding box center [645, 296] width 41 height 125
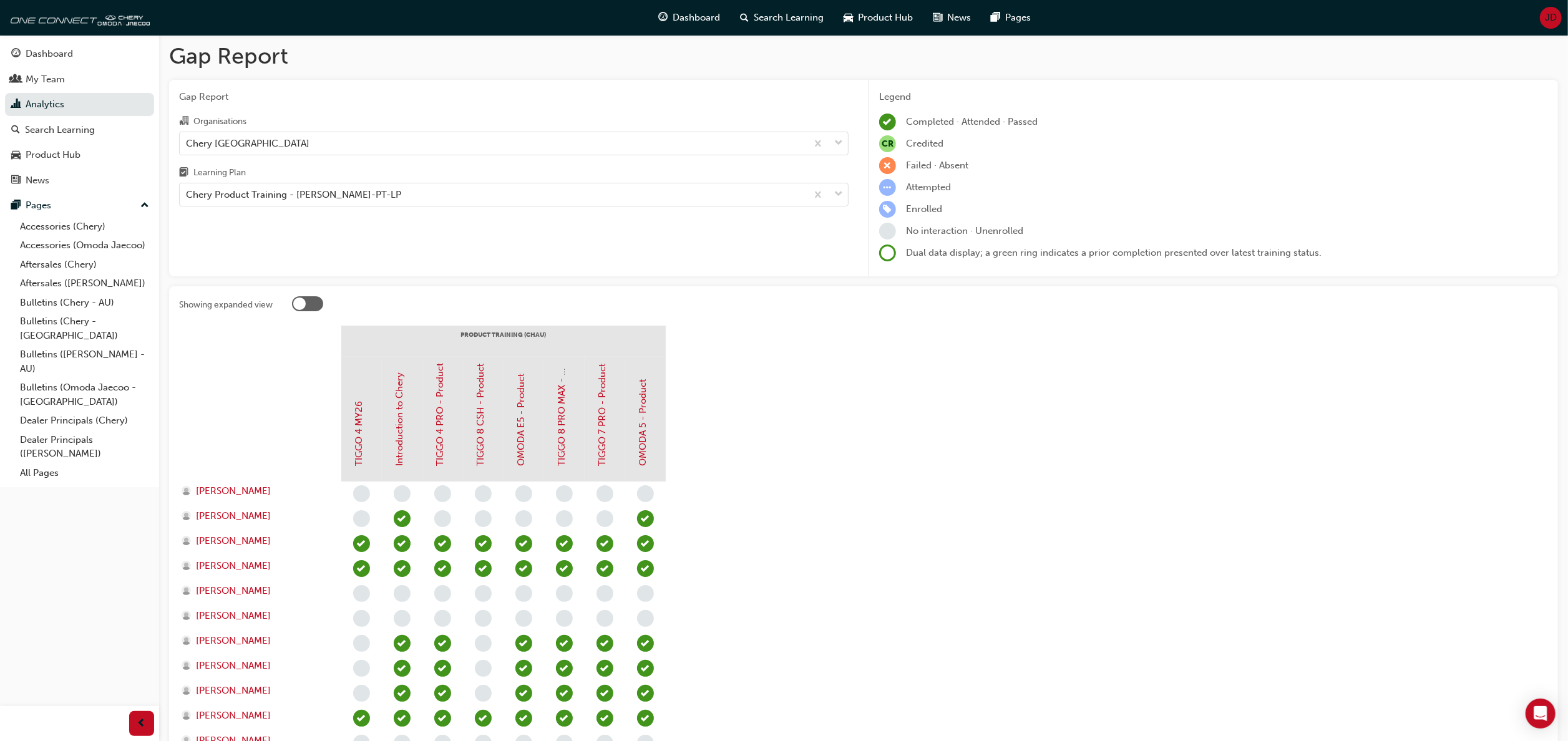
scroll to position [0, 0]
click at [837, 192] on span "down-icon" at bounding box center [838, 197] width 9 height 17
click at [187, 192] on input "Learning Plan Chery Product Training - [PERSON_NAME]-PT-LP" at bounding box center [186, 197] width 1 height 10
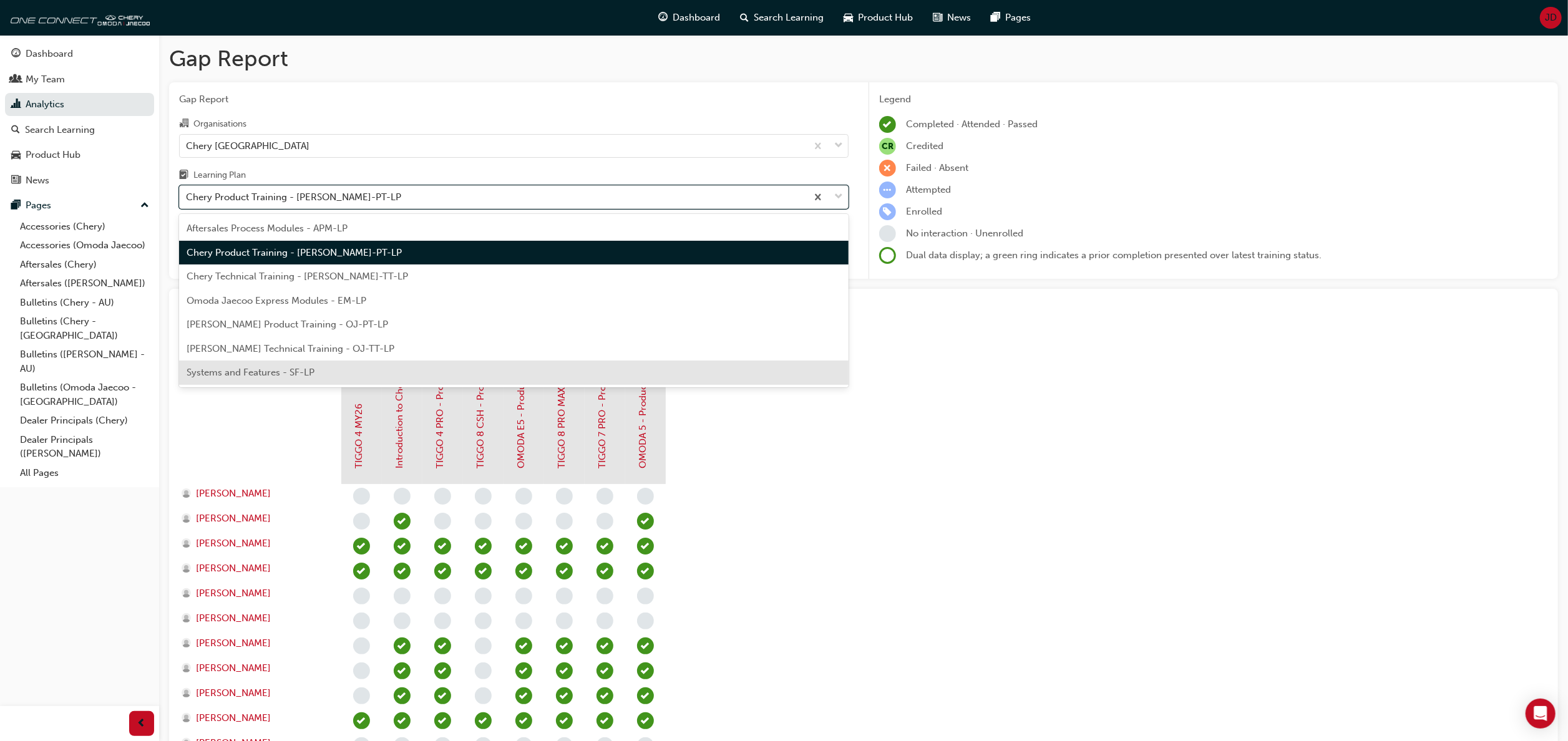
click at [303, 371] on span "Systems and Features - SF-LP" at bounding box center [250, 372] width 128 height 11
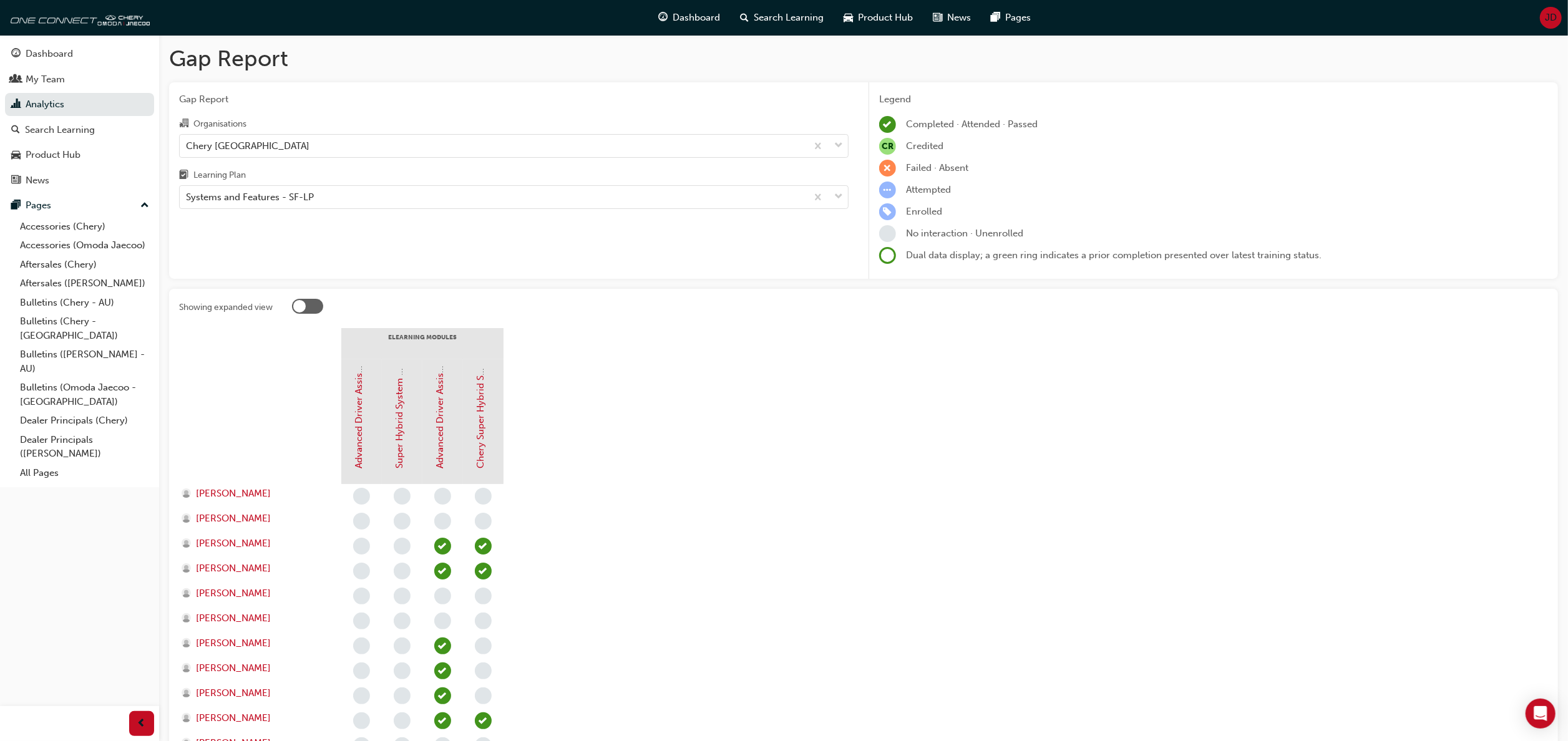
click at [1554, 17] on span "JD" at bounding box center [1551, 17] width 12 height 14
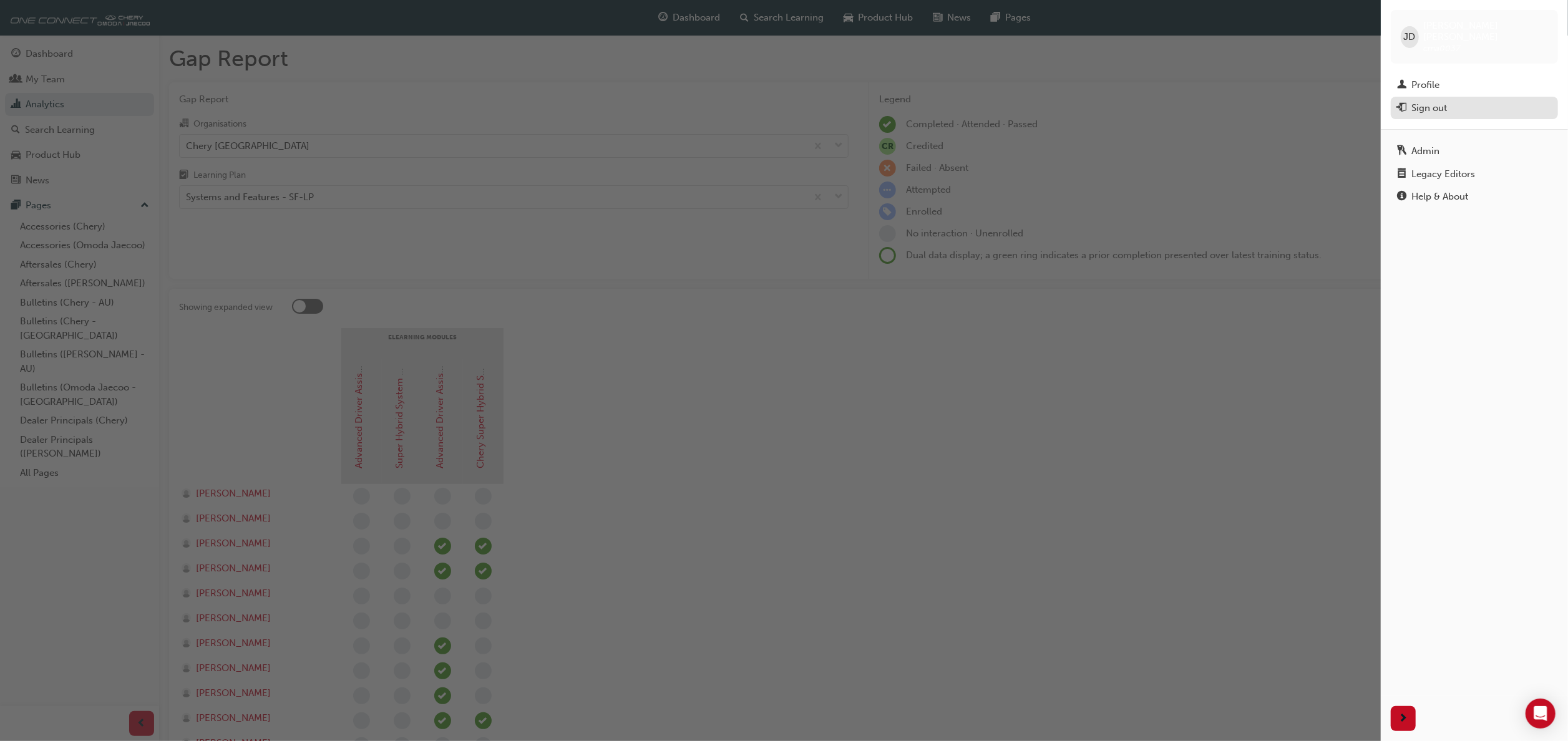
click at [1423, 101] on div "Sign out" at bounding box center [1429, 108] width 36 height 14
